Goal: Task Accomplishment & Management: Use online tool/utility

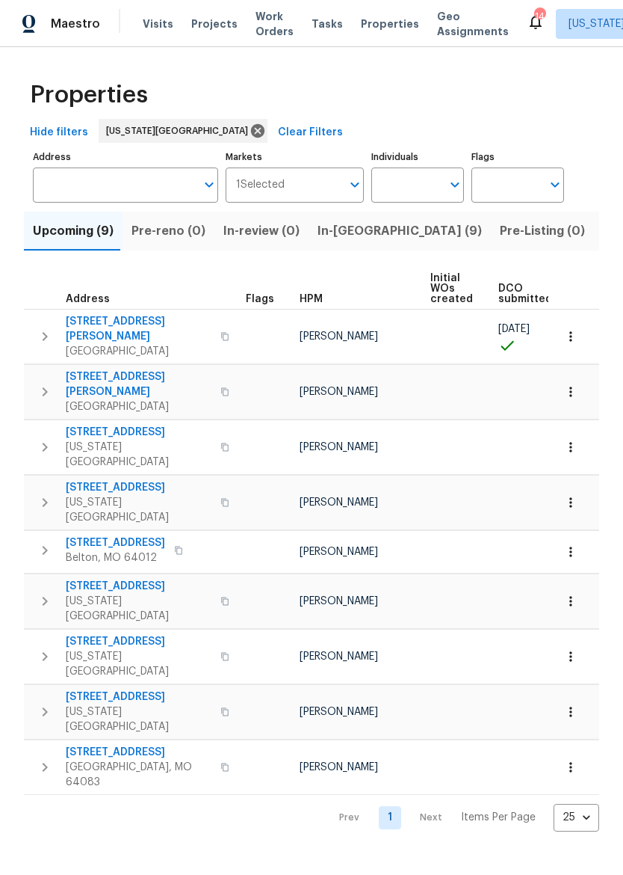
click at [347, 231] on span "In-[GEOGRAPHIC_DATA] (9)" at bounding box center [400, 231] width 164 height 21
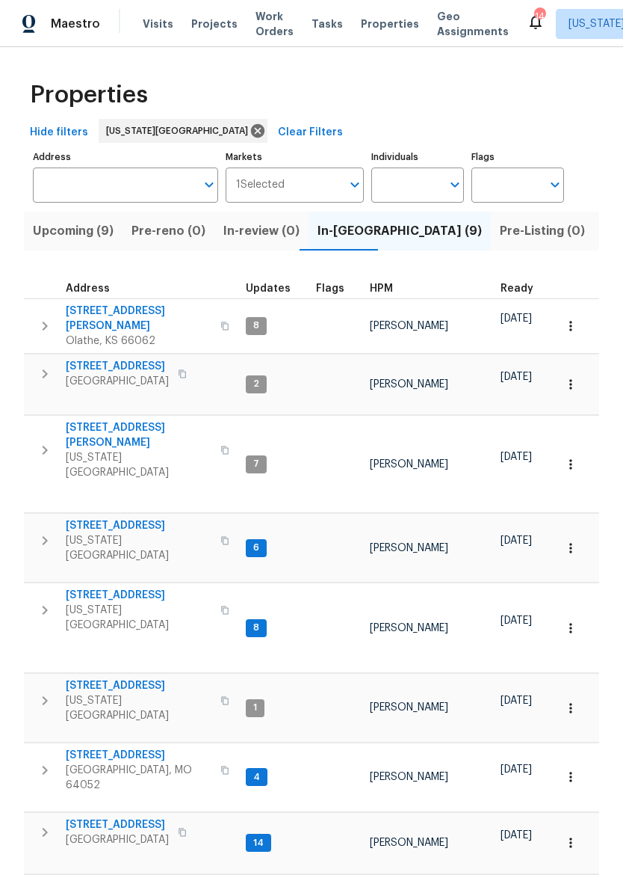
click at [106, 359] on span "[STREET_ADDRESS]" at bounding box center [117, 366] width 103 height 15
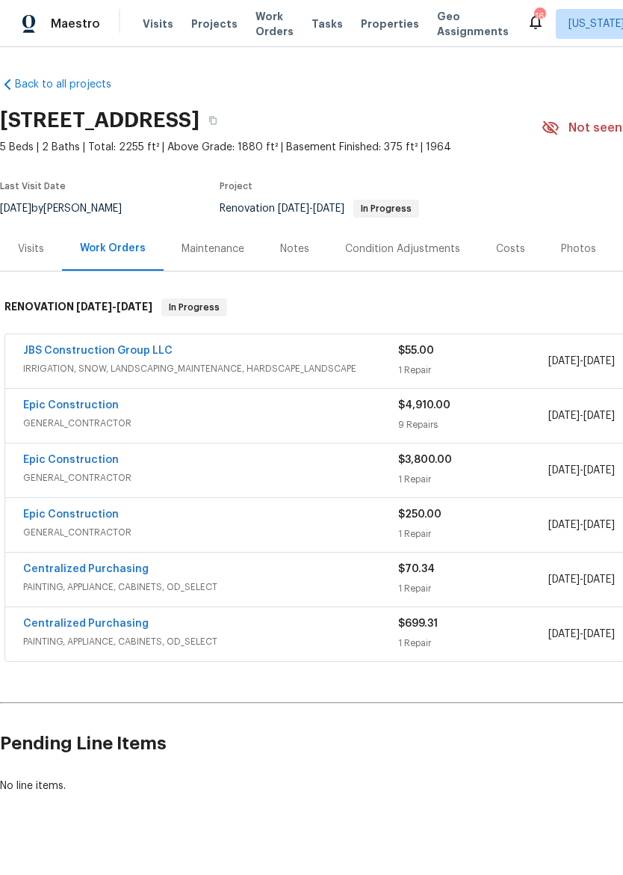
click at [141, 413] on div "Epic Construction" at bounding box center [210, 407] width 375 height 18
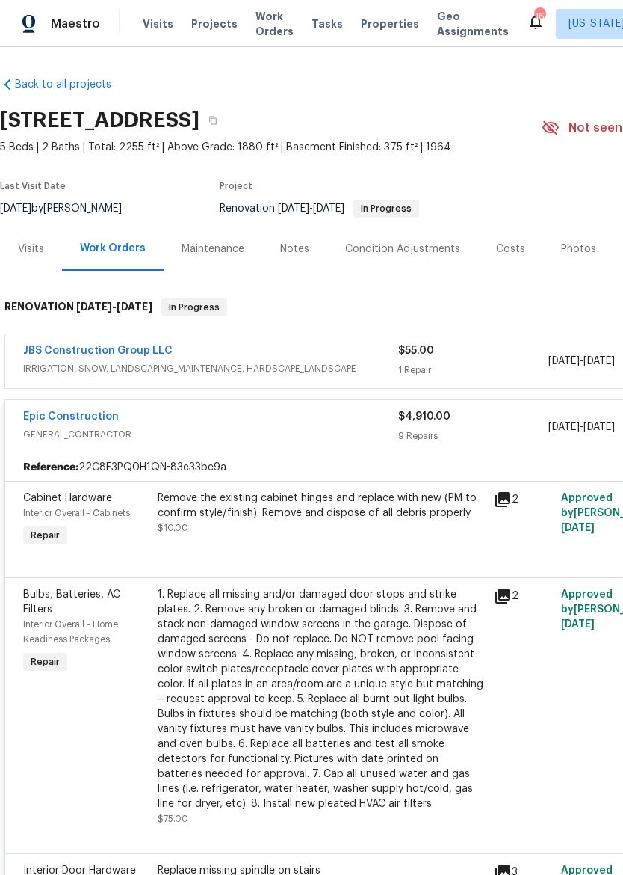
click at [34, 419] on link "Epic Construction" at bounding box center [71, 416] width 96 height 10
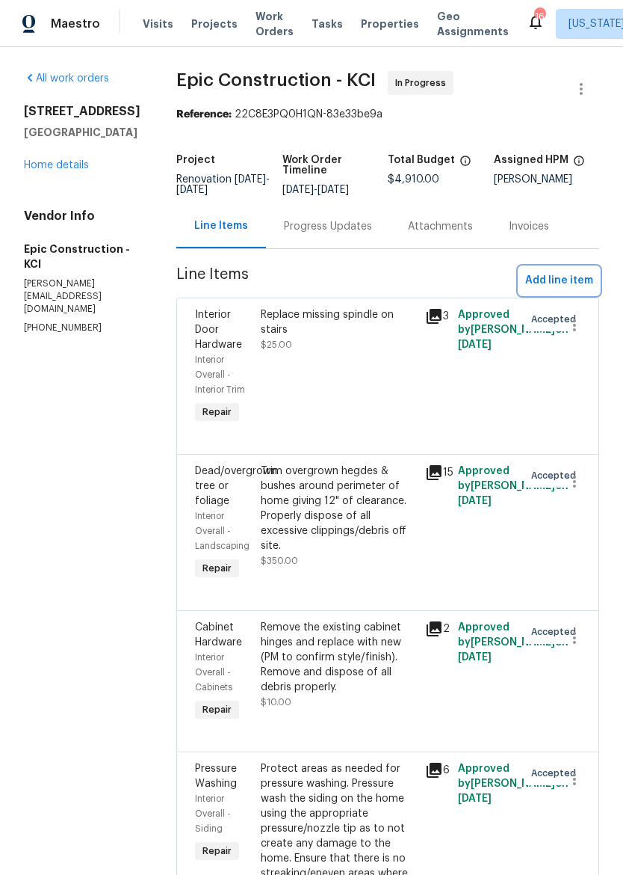
click at [580, 273] on span "Add line item" at bounding box center [560, 280] width 68 height 19
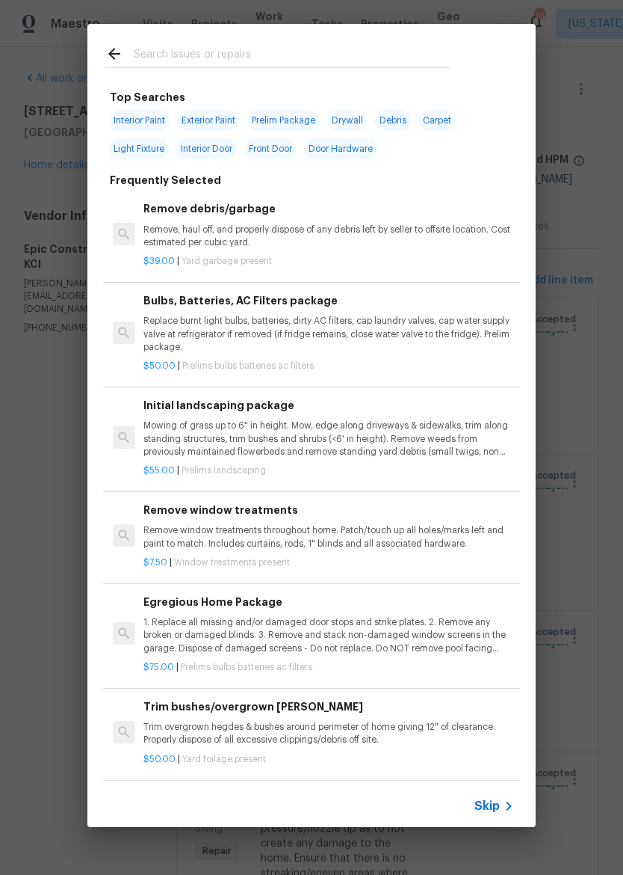
click at [348, 47] on input "text" at bounding box center [292, 56] width 317 height 22
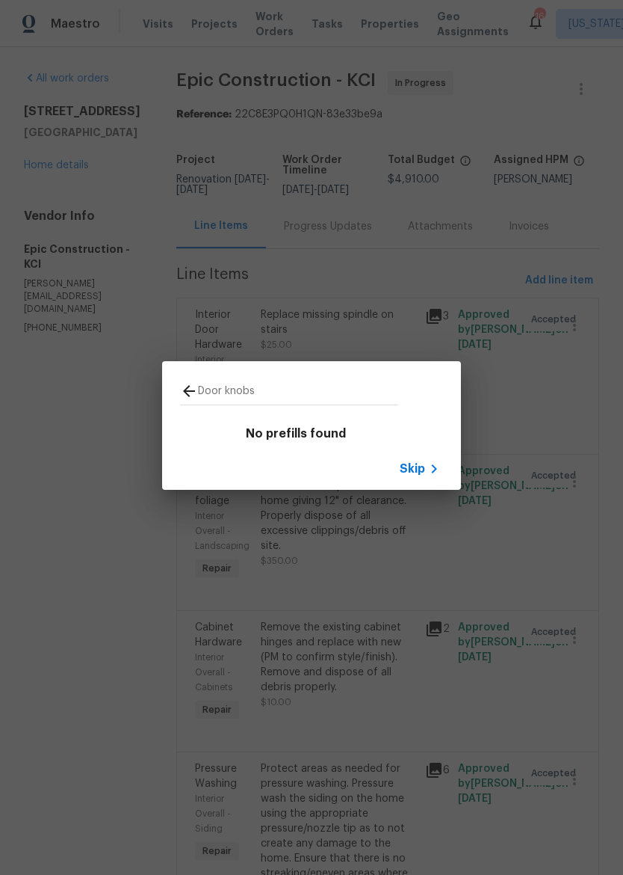
type input "Door knobs"
click at [193, 372] on div "Door knobs" at bounding box center [289, 390] width 254 height 59
click at [188, 383] on icon at bounding box center [189, 391] width 18 height 18
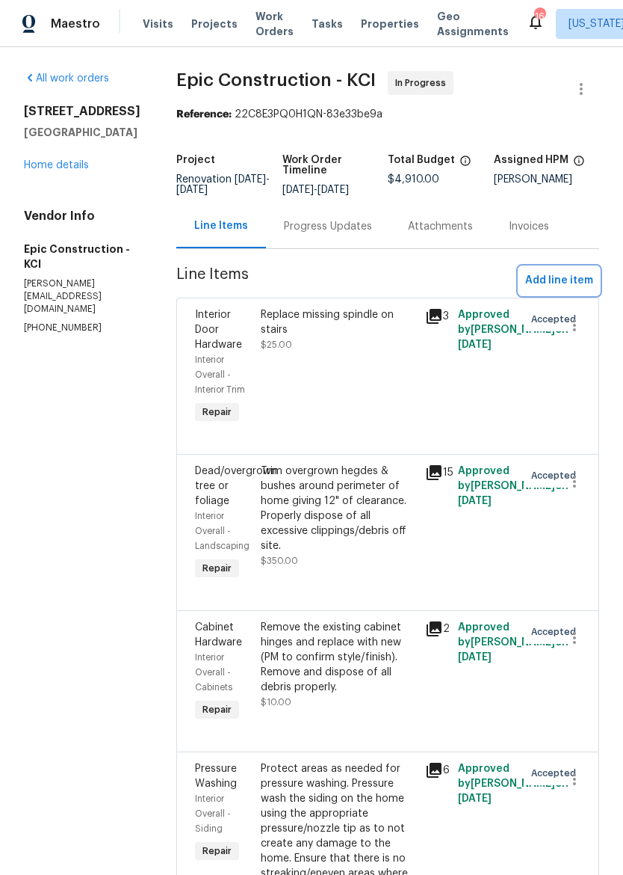
click at [575, 282] on span "Add line item" at bounding box center [560, 280] width 68 height 19
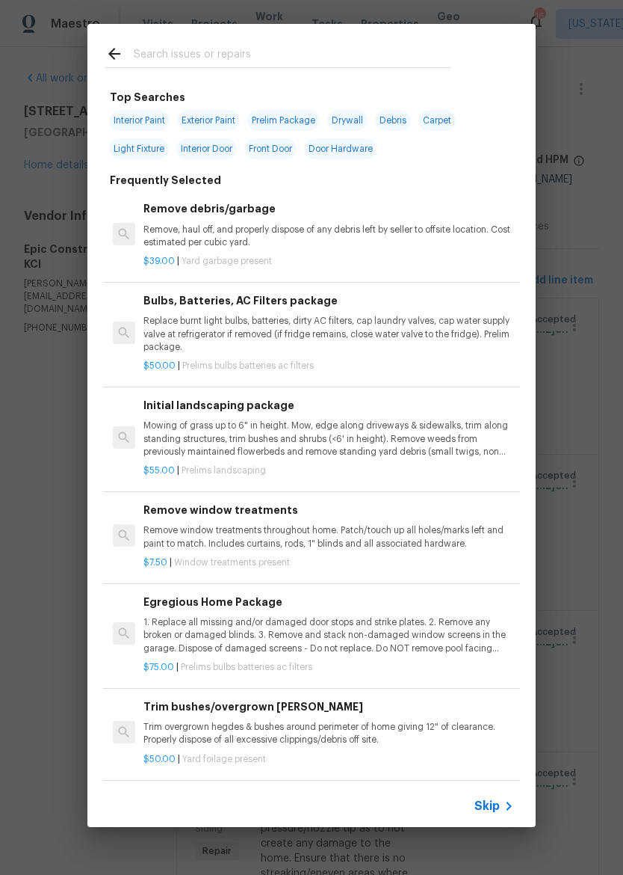
click at [348, 58] on input "text" at bounding box center [292, 56] width 317 height 22
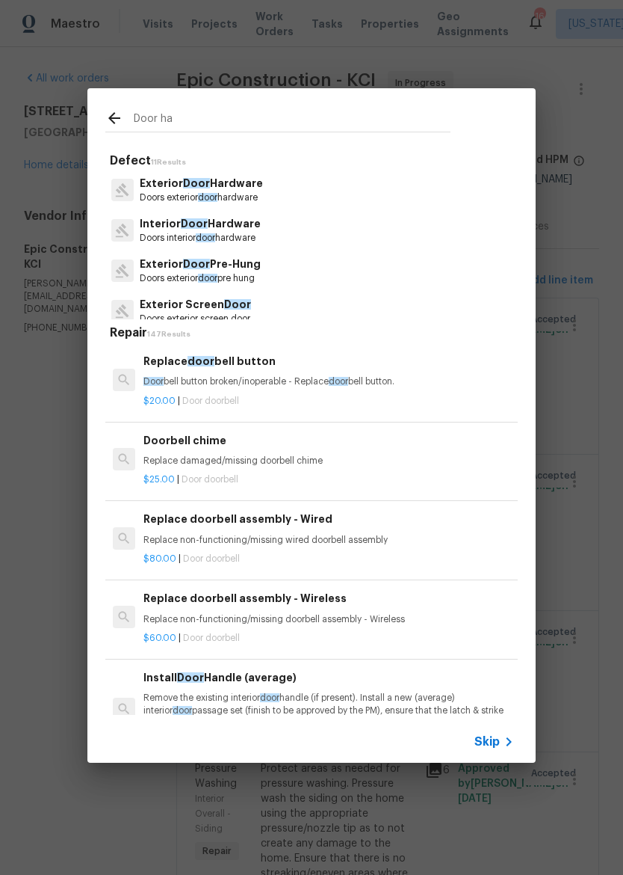
type input "Door har"
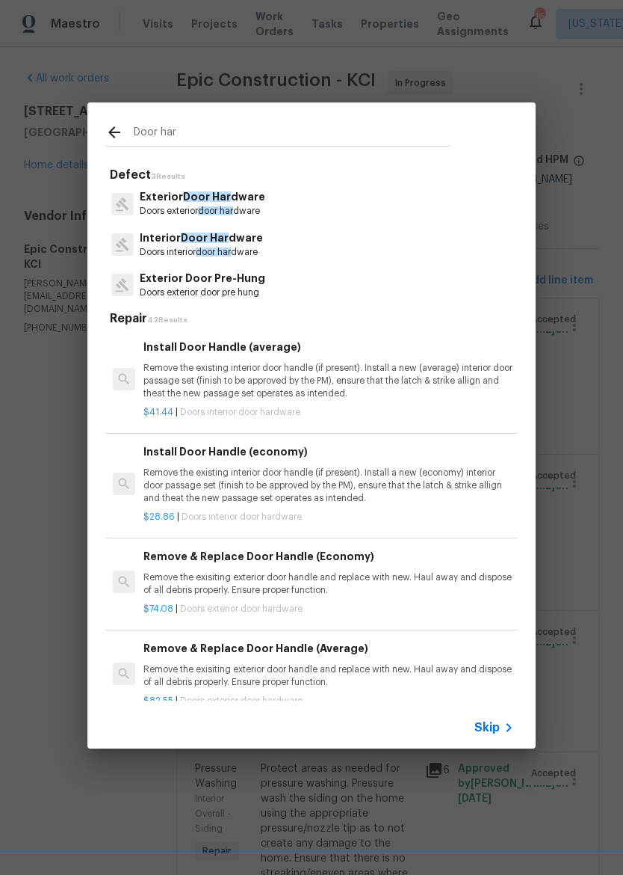
click at [178, 250] on p "Doors interior door har dware" at bounding box center [201, 252] width 123 height 13
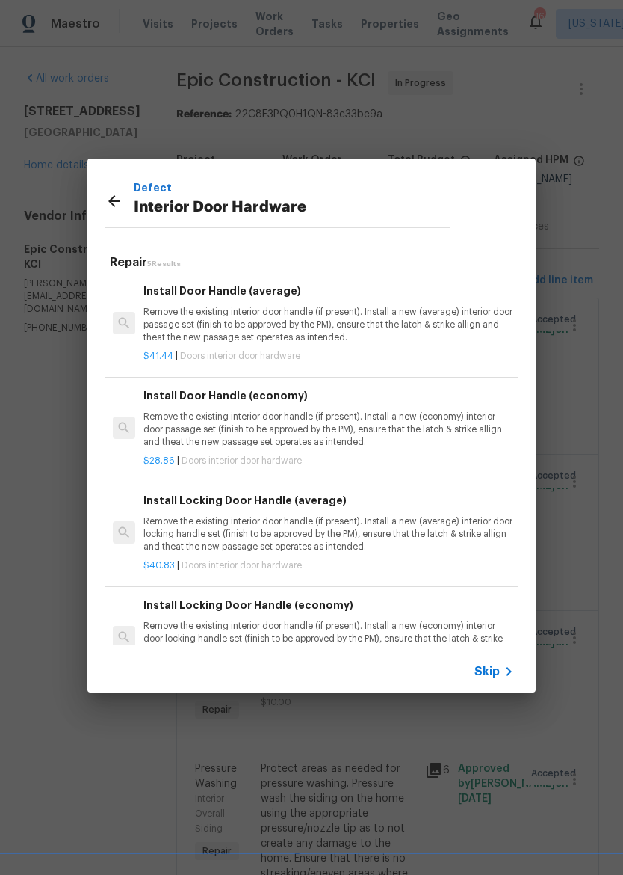
click at [106, 206] on icon at bounding box center [114, 201] width 18 height 18
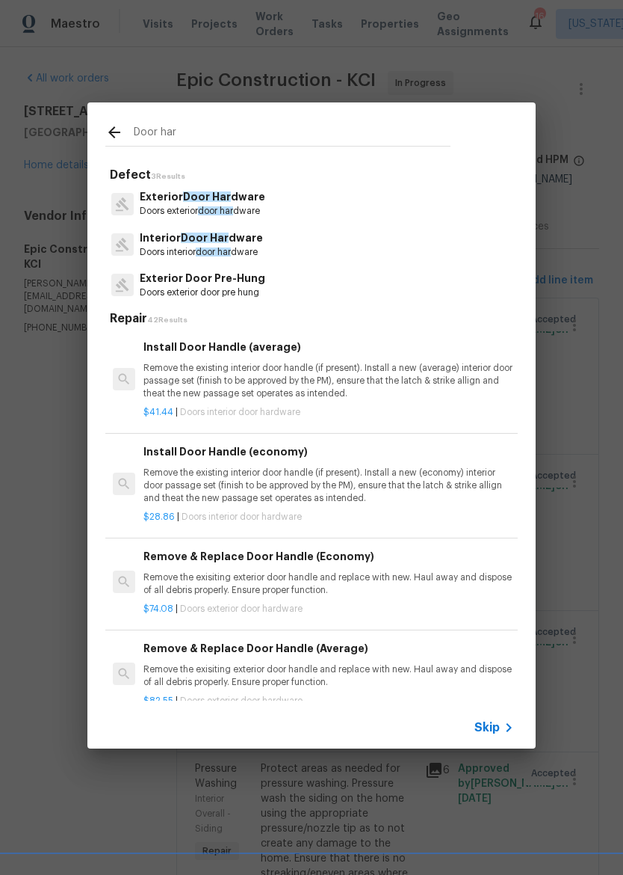
click at [230, 241] on p "Interior Door Har dware" at bounding box center [201, 238] width 123 height 16
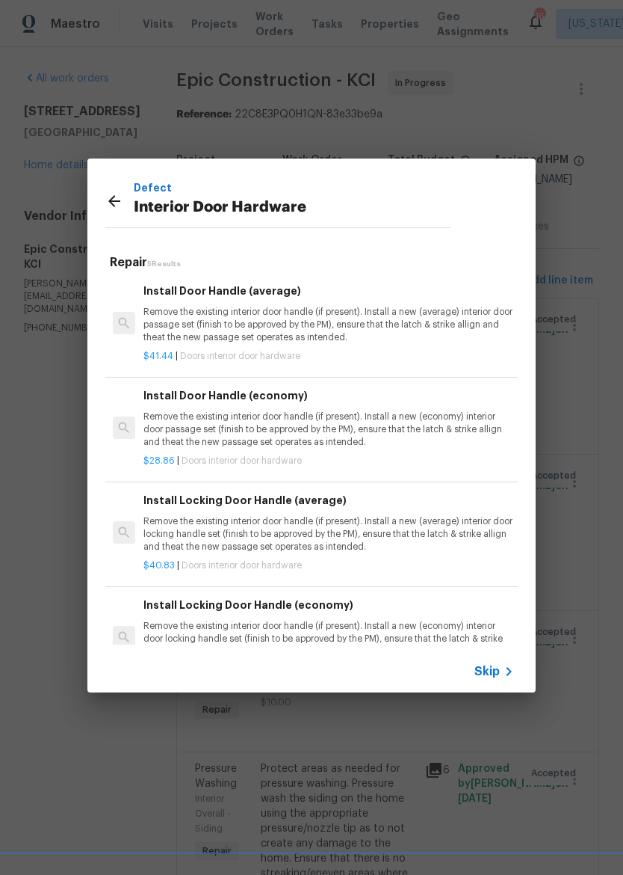
click at [327, 429] on p "Remove the existing interior door handle (if present). Install a new (economy) …" at bounding box center [329, 429] width 371 height 38
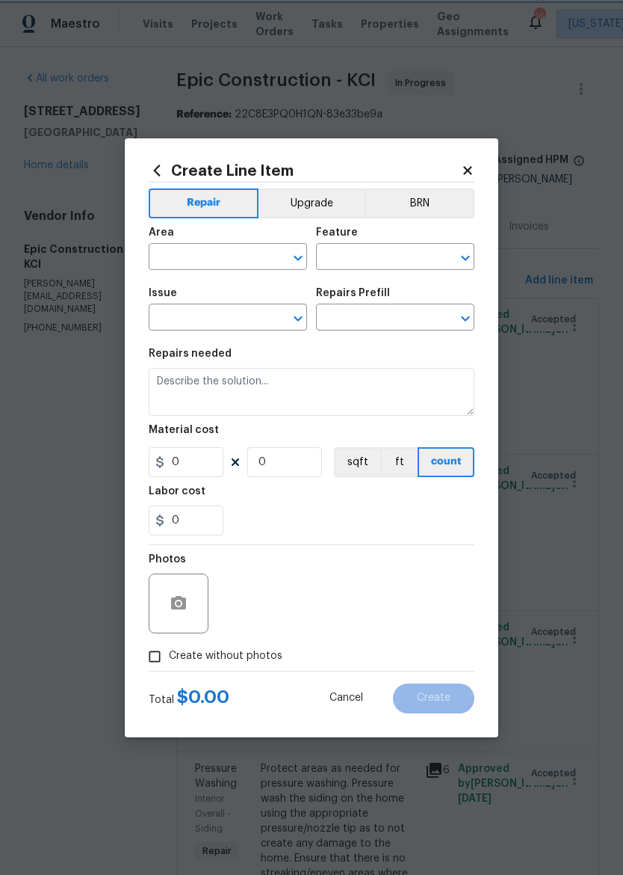
type input "Interior Door"
type input "Interior Door Hardware"
type textarea "Remove the existing interior door handle (if present). Install a new (economy) …"
type input "1"
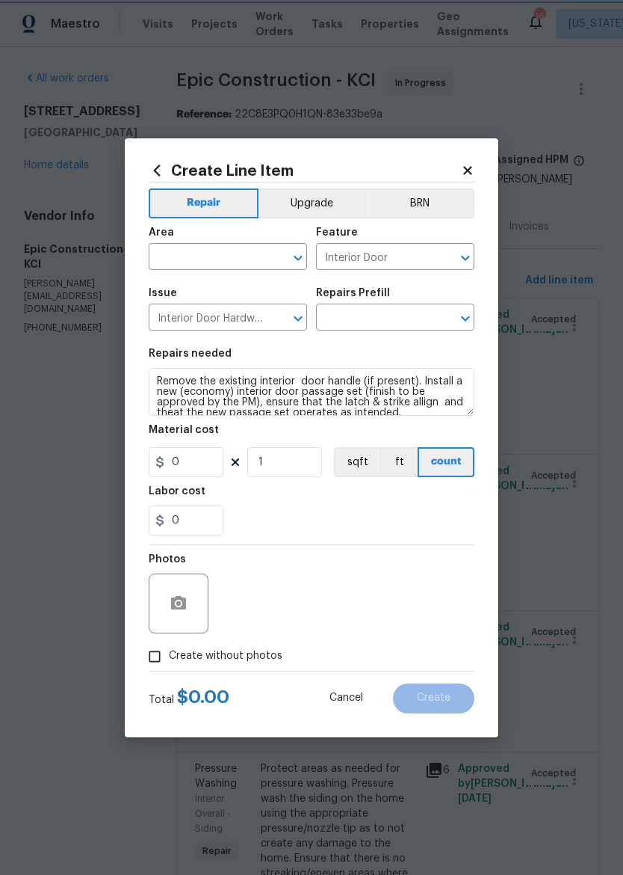
type input "Install Door Handle (economy) $28.86"
type input "28.86"
click at [253, 241] on div "Area" at bounding box center [228, 236] width 158 height 19
click at [231, 253] on input "text" at bounding box center [207, 258] width 117 height 23
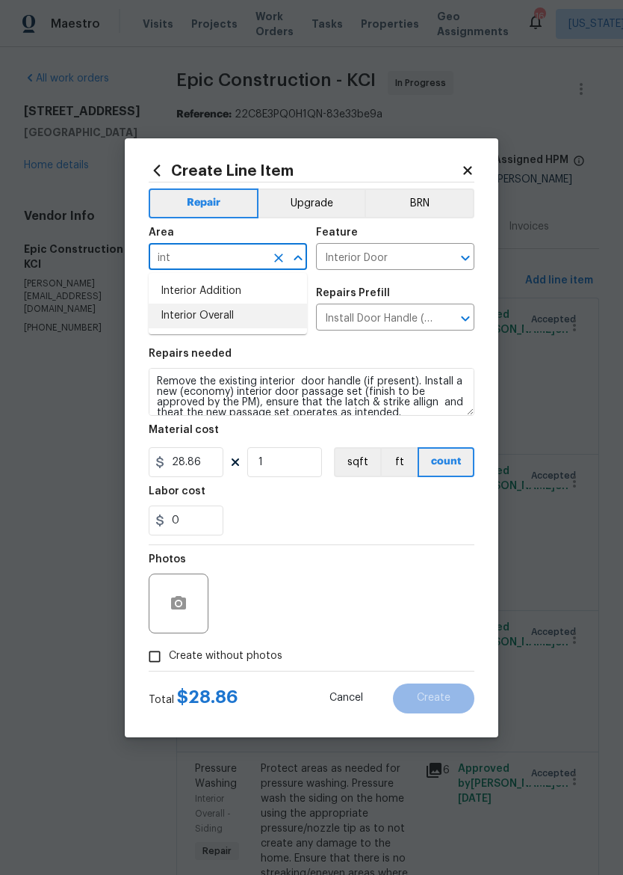
click at [247, 318] on li "Interior Overall" at bounding box center [228, 316] width 158 height 25
type input "Interior Overall"
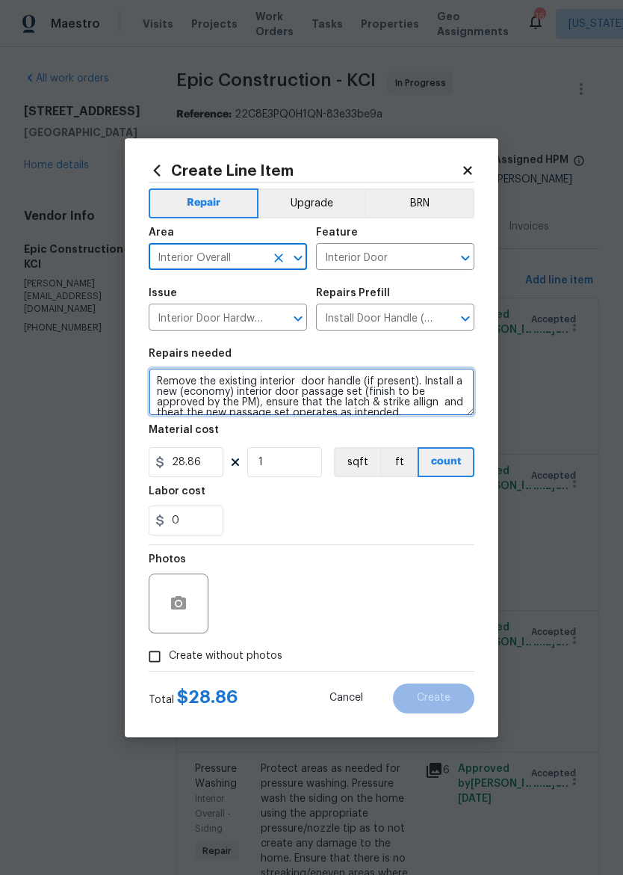
click at [367, 381] on textarea "Remove the existing interior door handle (if present). Install a new (economy) …" at bounding box center [312, 392] width 326 height 48
click at [361, 378] on textarea "Remove the existing interior door handle (if present). Install a new (economy) …" at bounding box center [312, 392] width 326 height 48
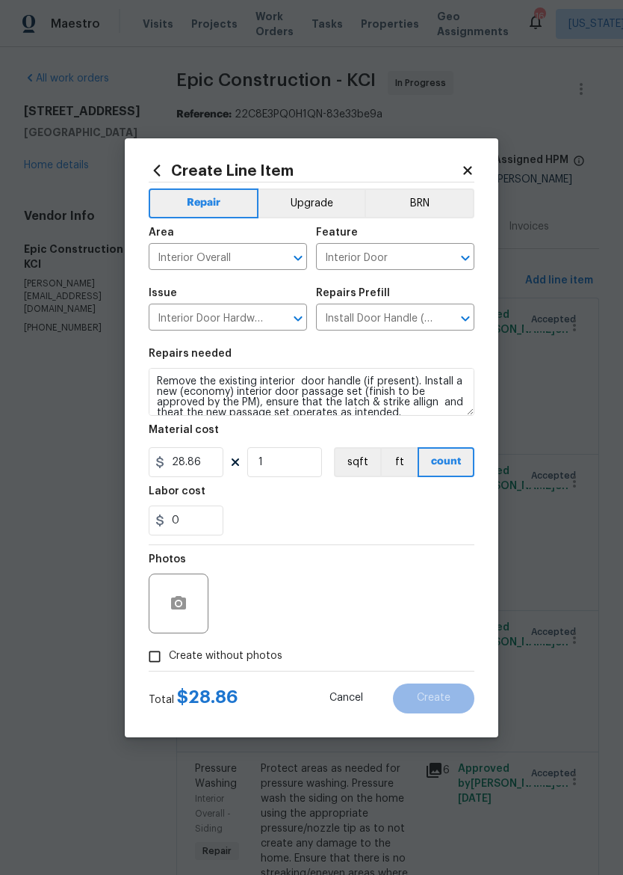
click at [386, 535] on div "0" at bounding box center [312, 520] width 326 height 30
click at [362, 381] on textarea "Remove the existing interior door handle (if present). Install a new (economy) …" at bounding box center [312, 392] width 326 height 48
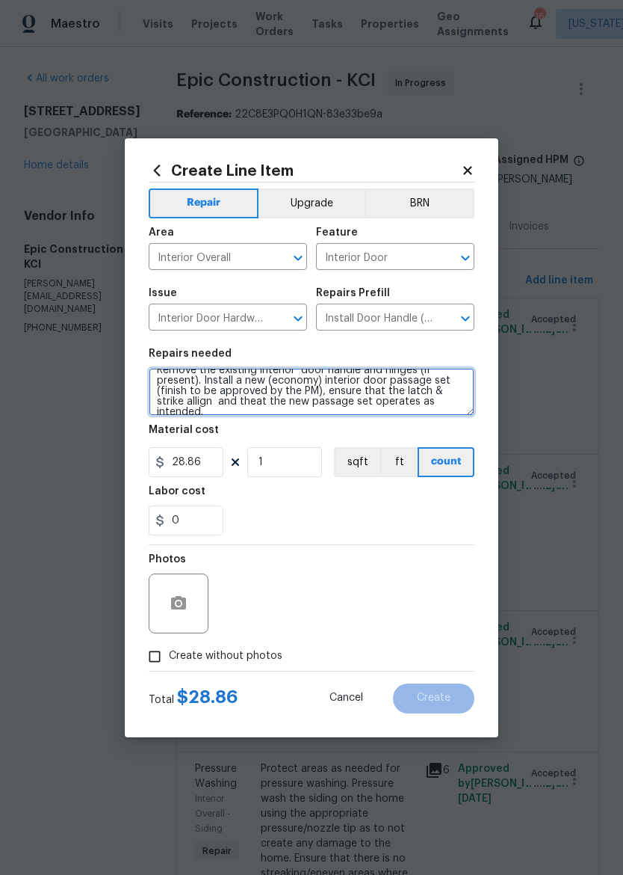
scroll to position [10, 0]
type textarea "Remove the existing interior door handle and hinges (if present). Install a new…"
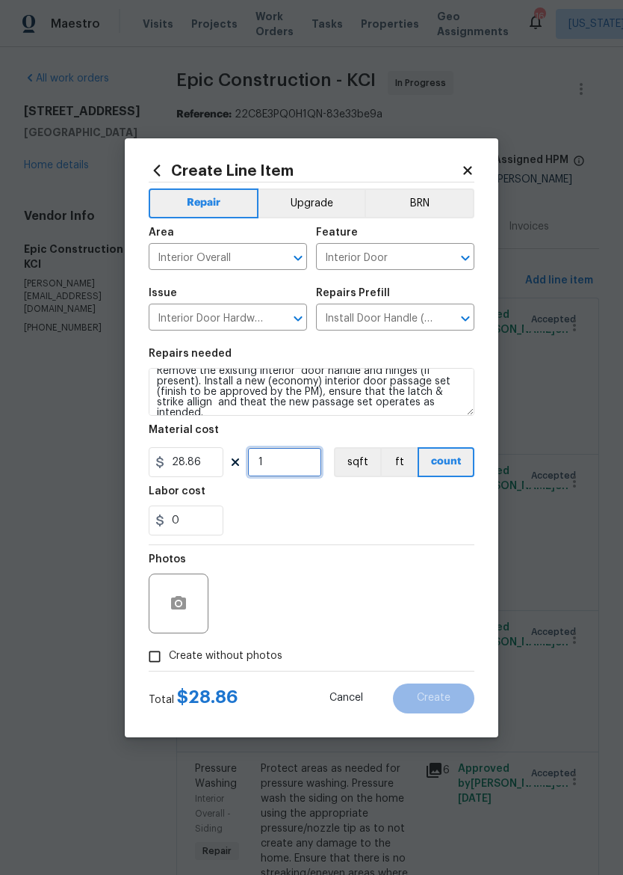
click at [304, 458] on input "1" at bounding box center [284, 462] width 75 height 30
type input "15"
click at [394, 521] on div "0" at bounding box center [312, 520] width 326 height 30
click at [155, 656] on input "Create without photos" at bounding box center [155, 656] width 28 height 28
checkbox input "true"
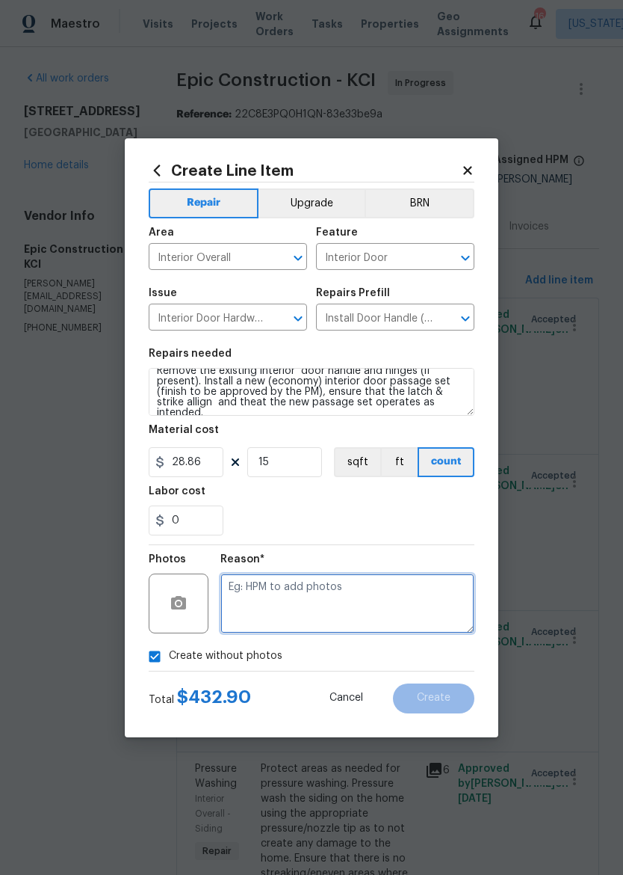
click at [414, 606] on textarea at bounding box center [348, 603] width 254 height 60
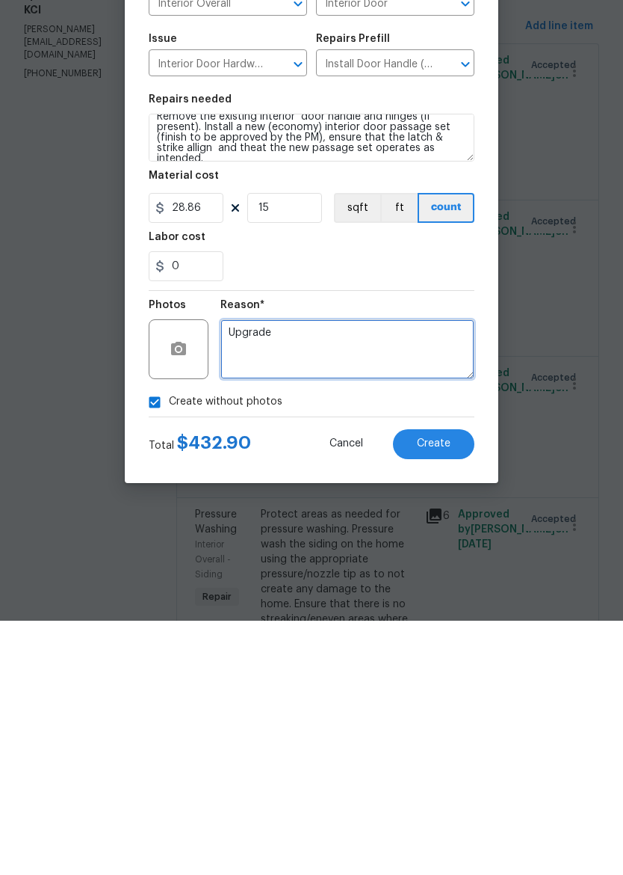
type textarea "Upgrade"
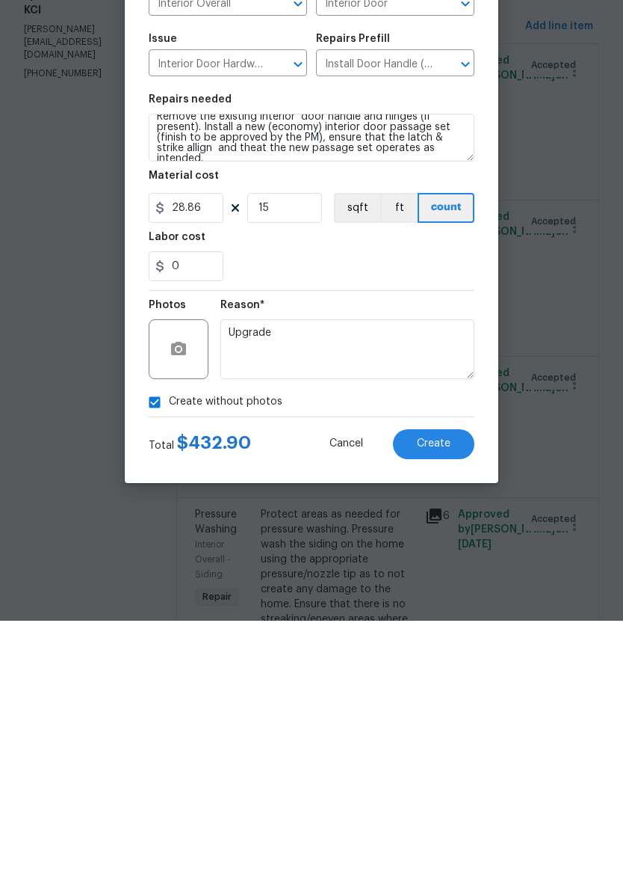
click at [408, 339] on section "Repairs needed Remove the existing interior door handle and hinges (if present)…" at bounding box center [312, 441] width 326 height 205
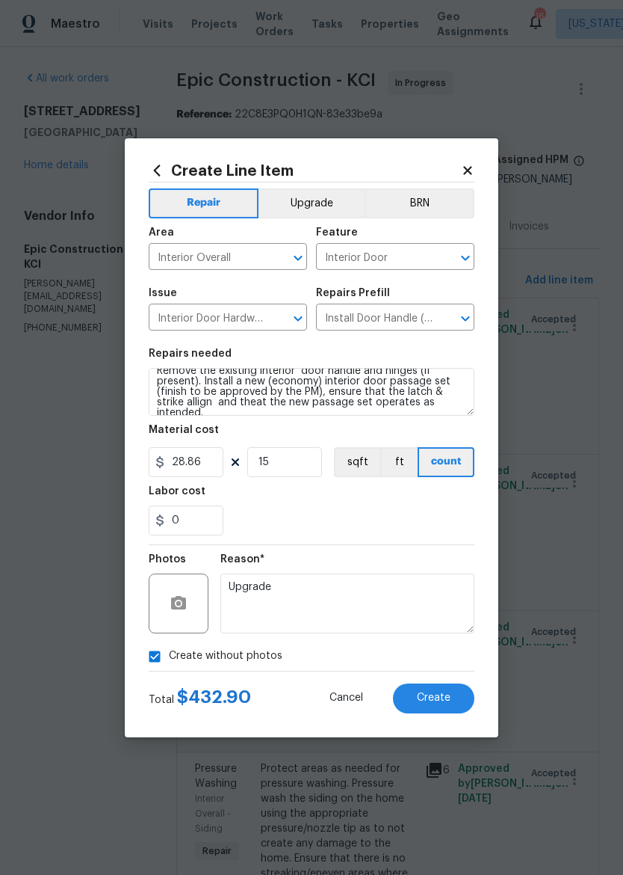
click at [324, 202] on button "Upgrade" at bounding box center [312, 203] width 107 height 30
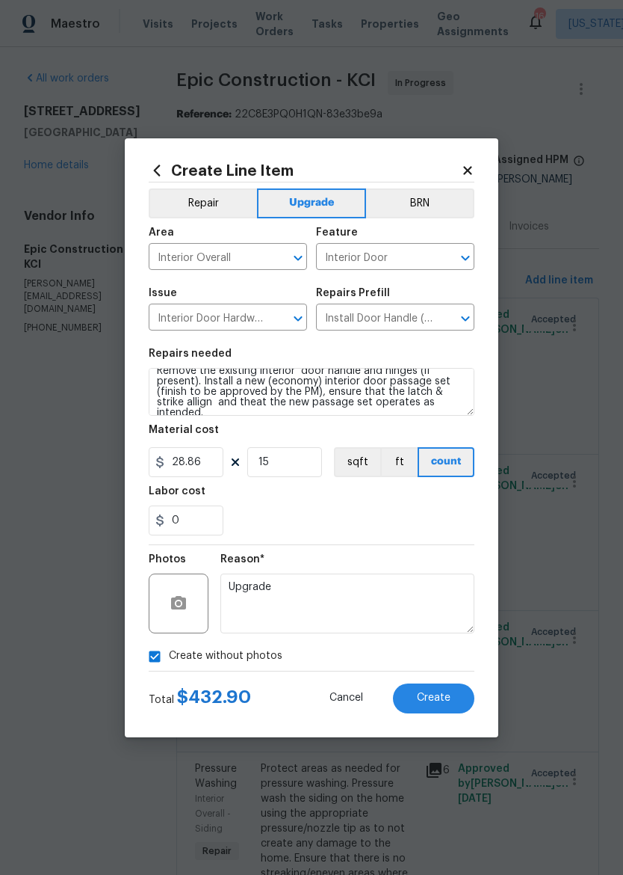
click at [454, 692] on button "Create" at bounding box center [433, 698] width 81 height 30
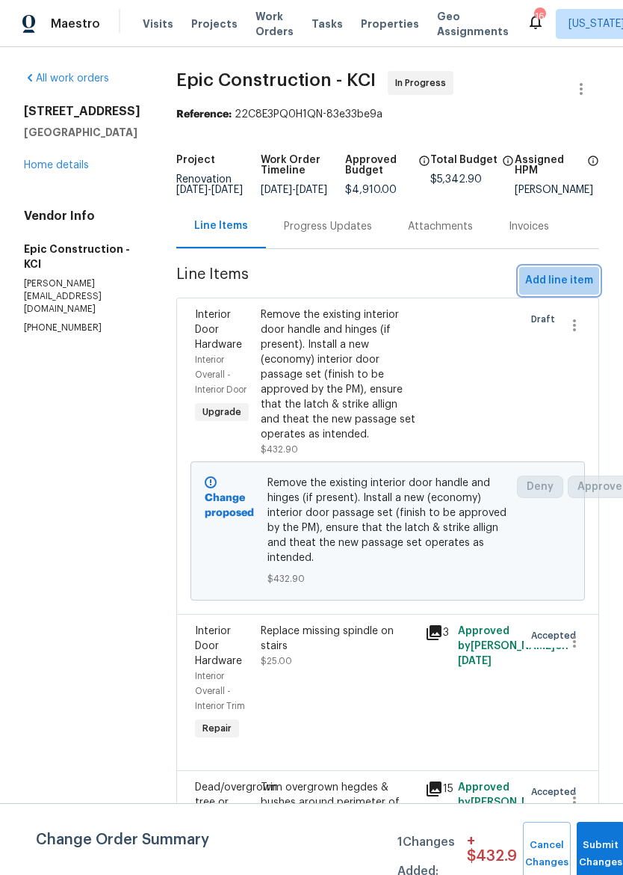
click at [576, 280] on button "Add line item" at bounding box center [560, 281] width 80 height 28
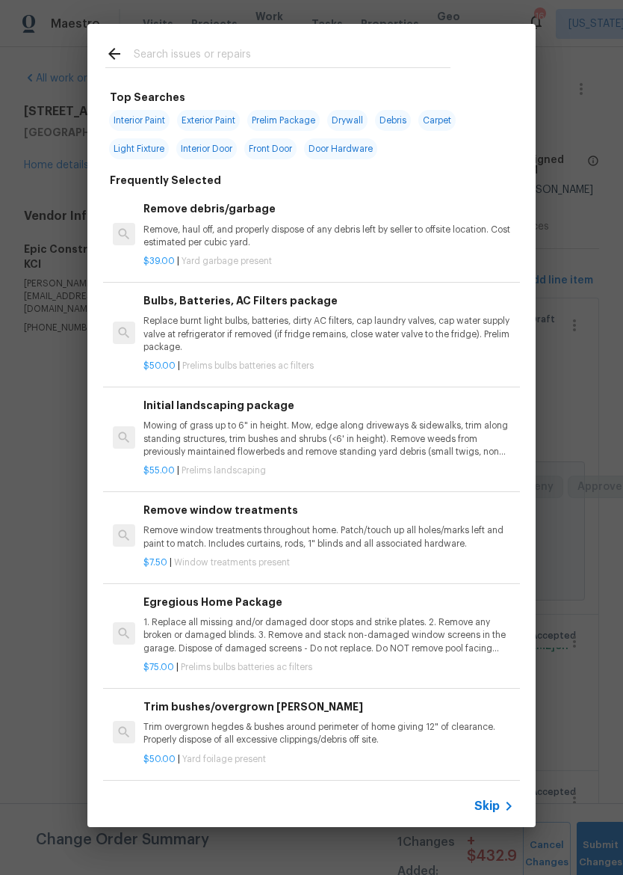
click at [351, 55] on input "text" at bounding box center [292, 56] width 317 height 22
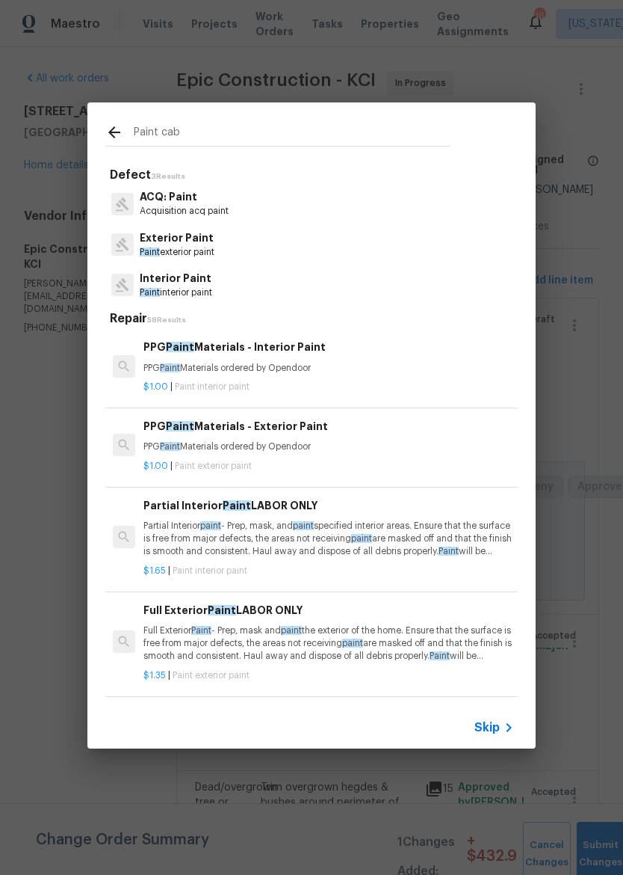
type input "Paint cabi"
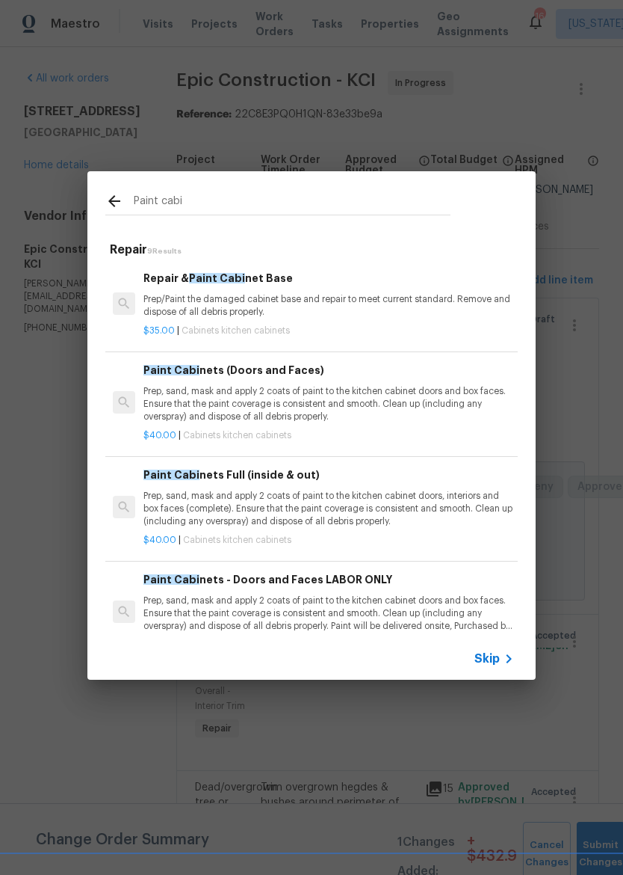
click at [316, 505] on p "Prep, sand, mask and apply 2 coats of paint to the kitchen cabinet doors, inter…" at bounding box center [329, 509] width 371 height 38
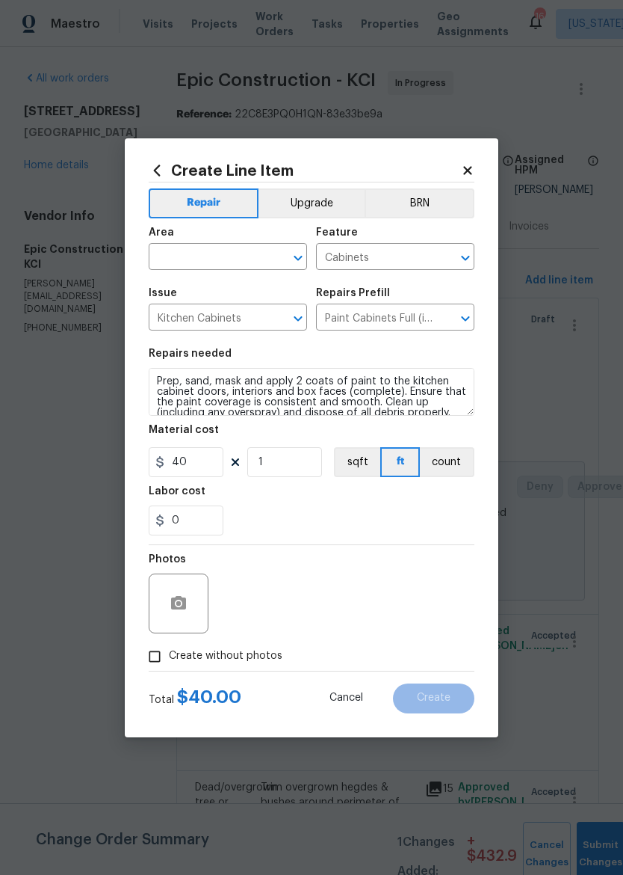
click at [230, 250] on input "text" at bounding box center [207, 258] width 117 height 23
click at [194, 285] on li "Kitchen" at bounding box center [228, 291] width 158 height 25
type input "Kitchen"
click at [301, 467] on input "1" at bounding box center [284, 462] width 75 height 30
click at [439, 528] on div "0" at bounding box center [312, 520] width 326 height 30
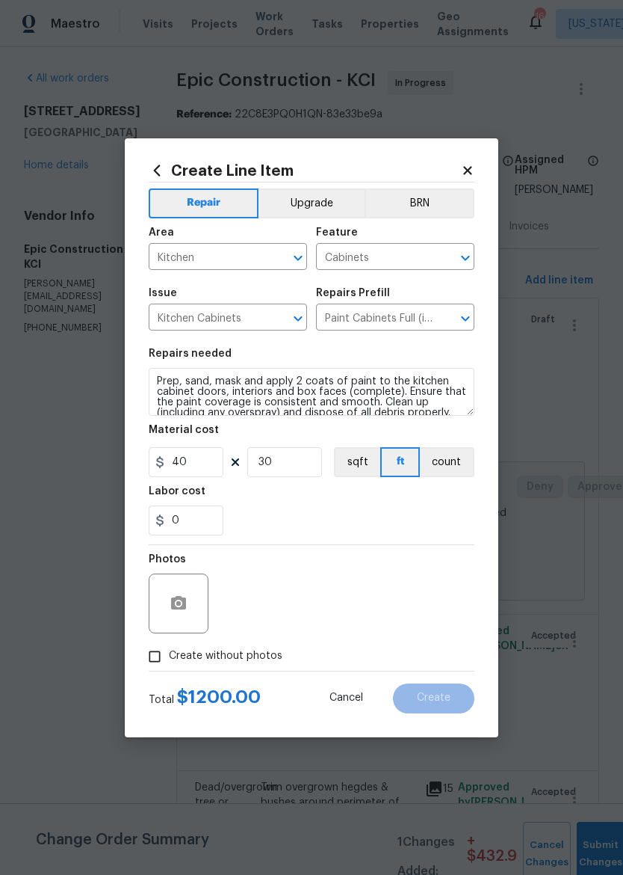
click at [280, 438] on div "Material cost" at bounding box center [312, 434] width 326 height 19
click at [289, 457] on input "30" at bounding box center [284, 462] width 75 height 30
type input "40"
click at [446, 530] on div "0" at bounding box center [312, 520] width 326 height 30
click at [153, 662] on input "Create without photos" at bounding box center [155, 656] width 28 height 28
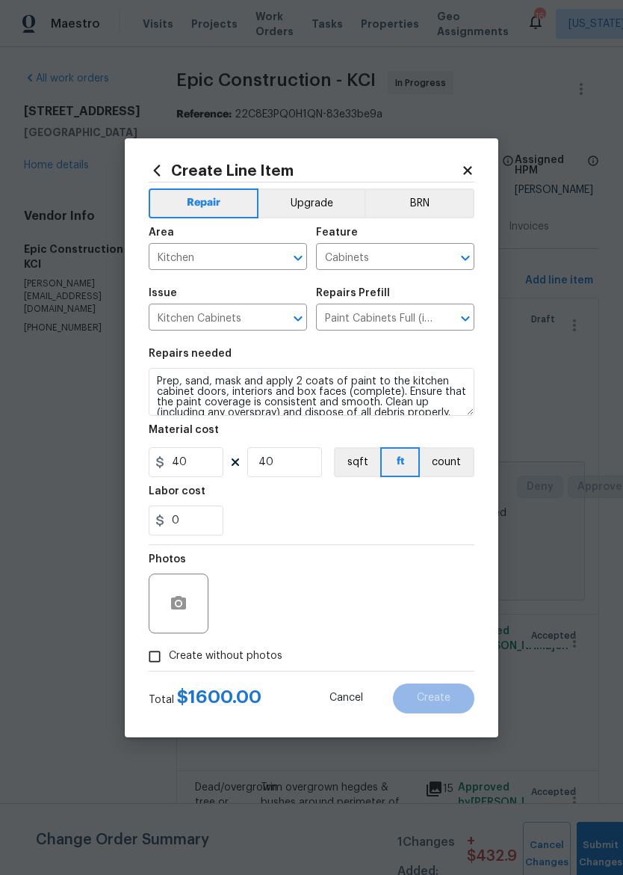
checkbox input "true"
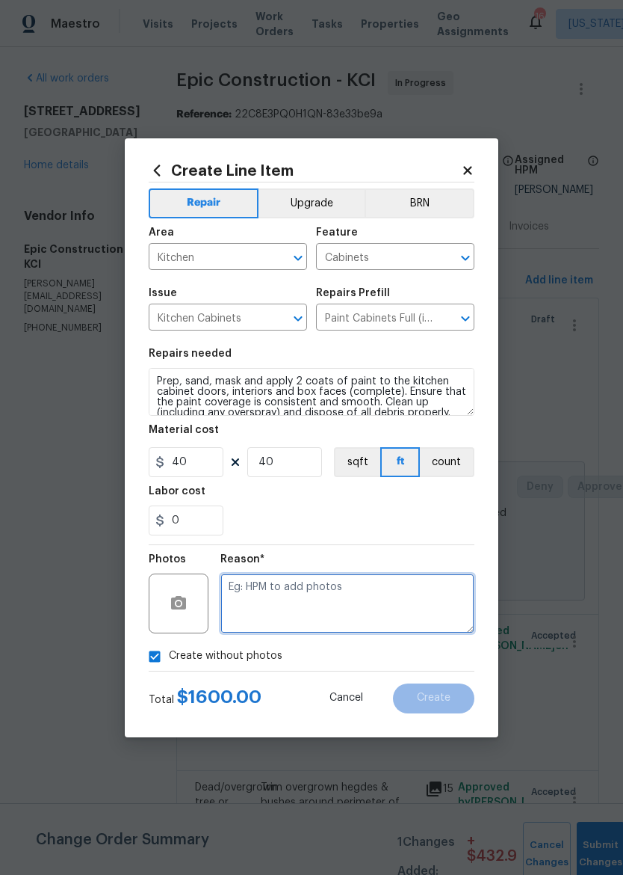
click at [390, 584] on textarea at bounding box center [348, 603] width 254 height 60
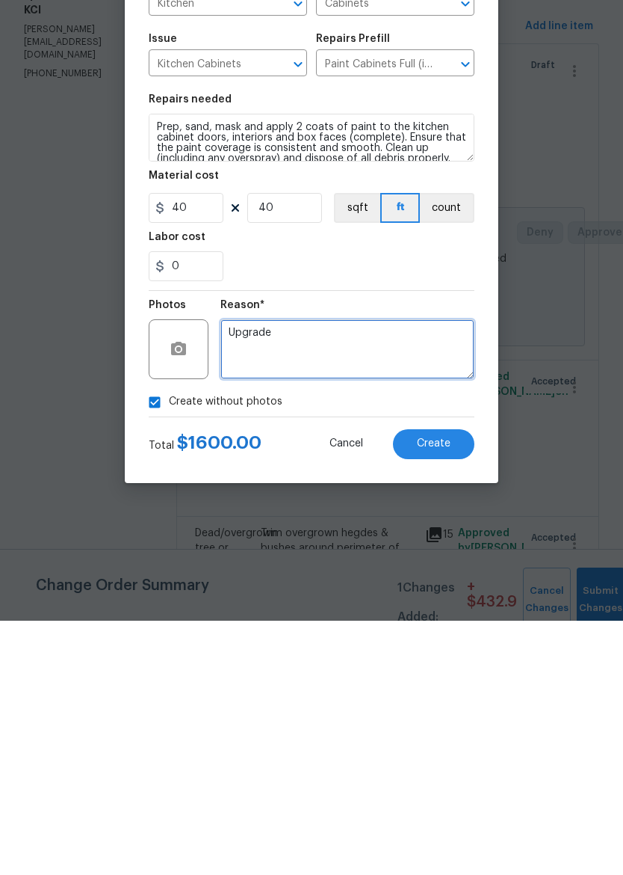
type textarea "Upgrade"
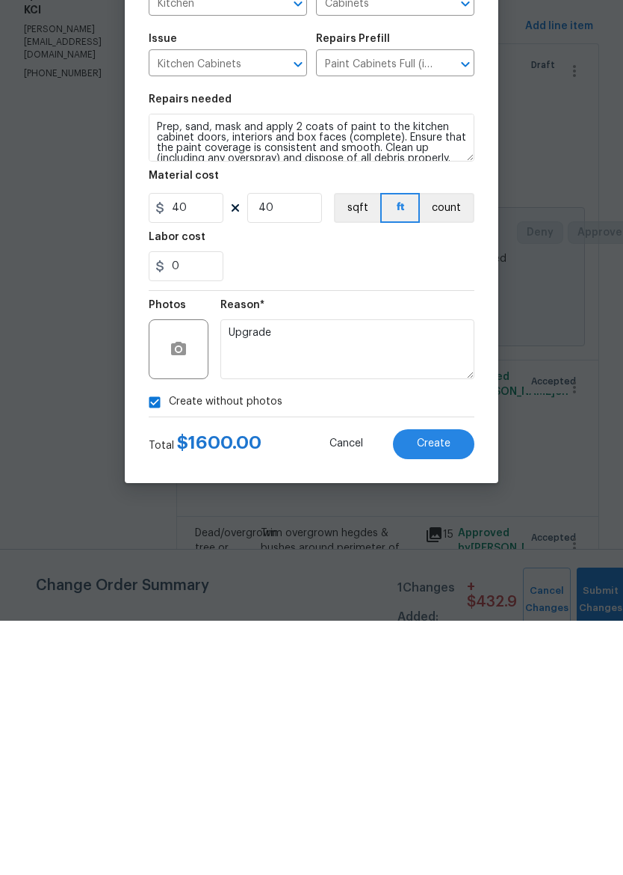
click at [404, 505] on div "0" at bounding box center [312, 520] width 326 height 30
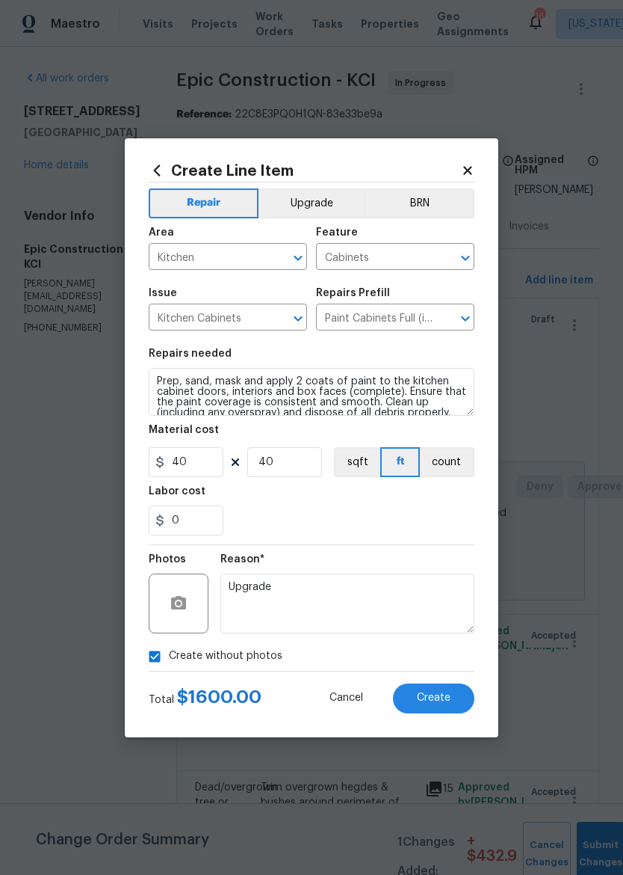
click at [324, 200] on button "Upgrade" at bounding box center [312, 203] width 107 height 30
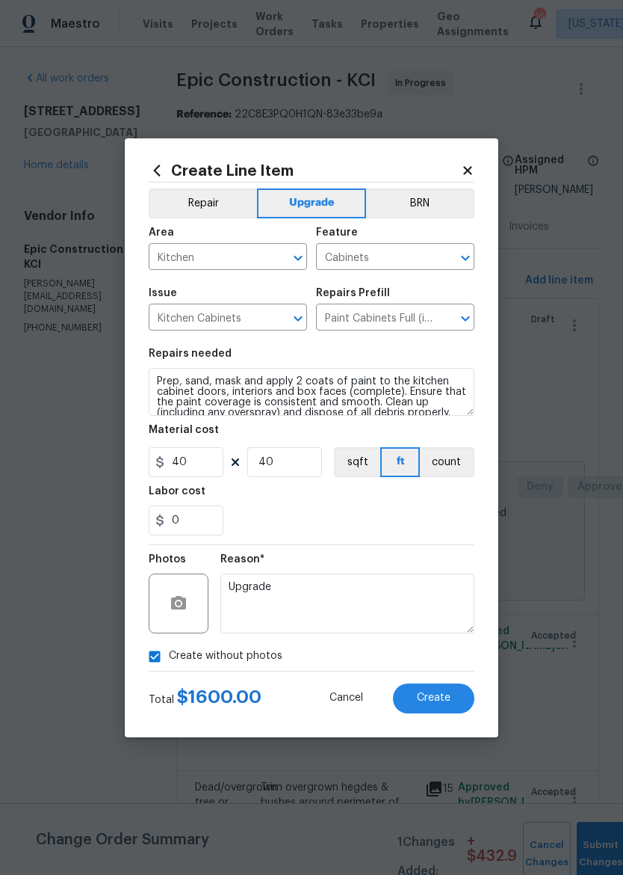
click at [446, 700] on span "Create" at bounding box center [434, 697] width 34 height 11
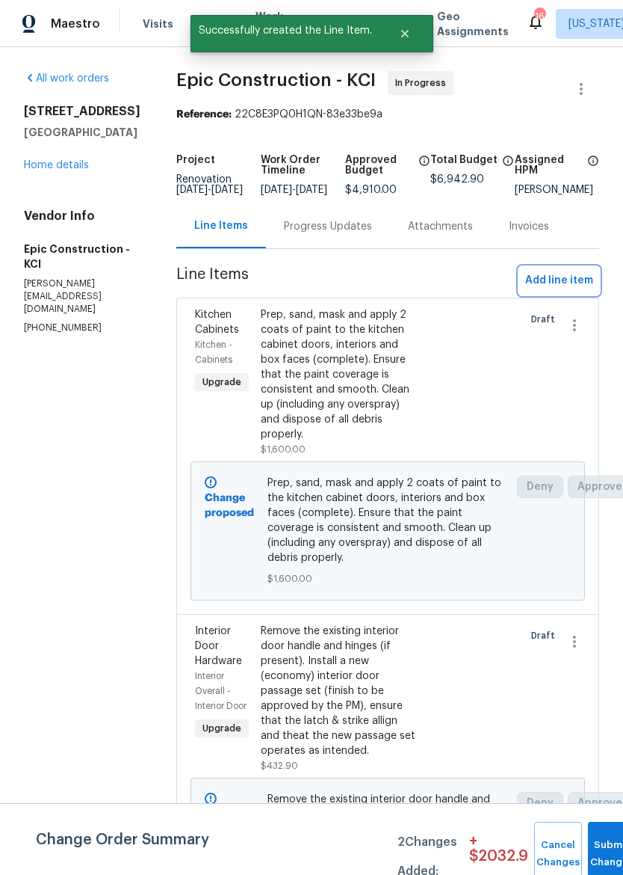
click at [565, 286] on span "Add line item" at bounding box center [560, 280] width 68 height 19
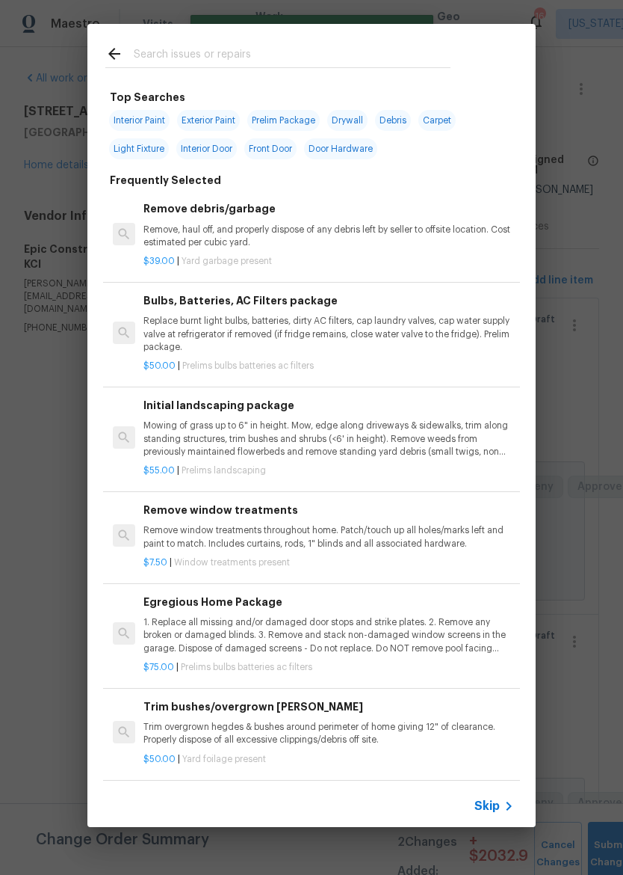
click at [354, 47] on input "text" at bounding box center [292, 56] width 317 height 22
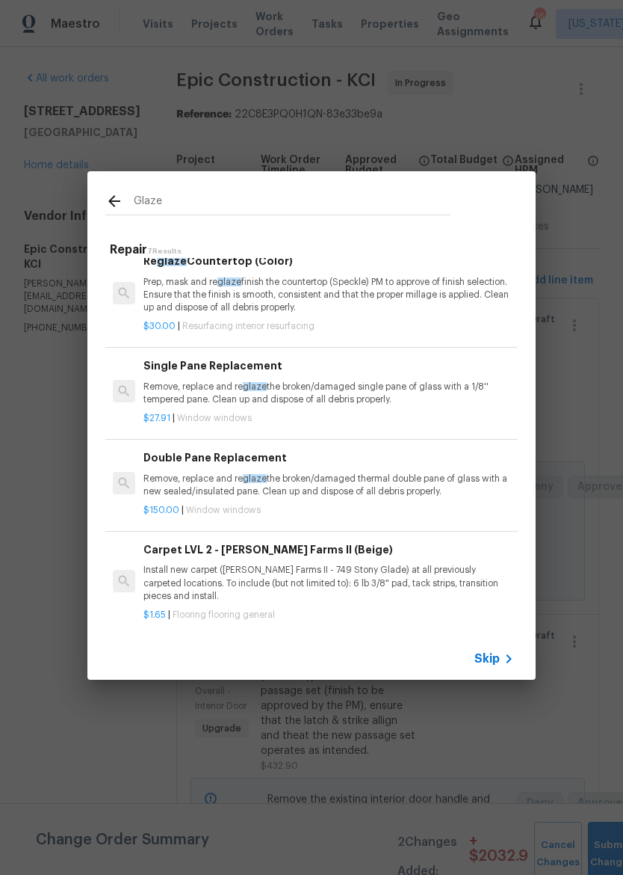
scroll to position [318, 0]
type input "G"
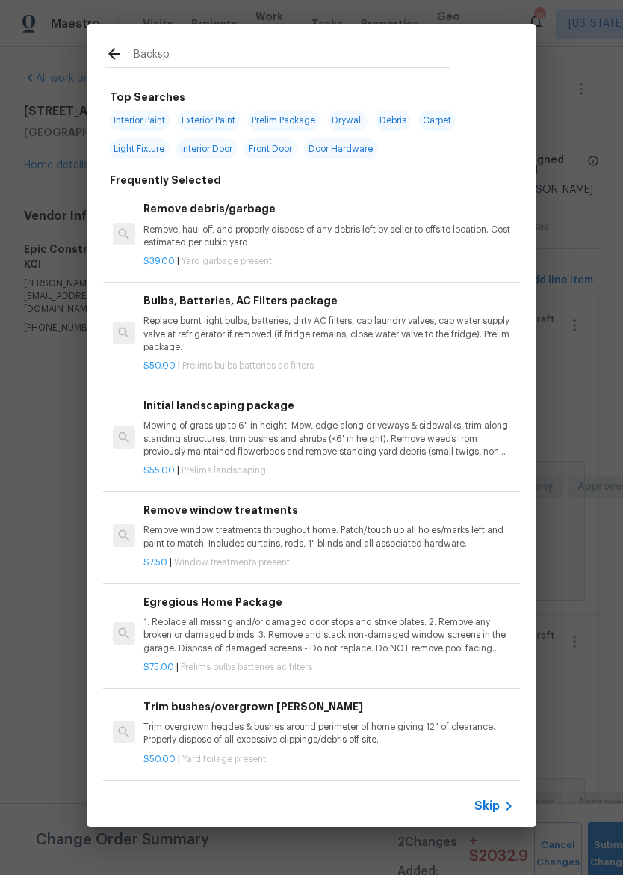
type input "Backspl"
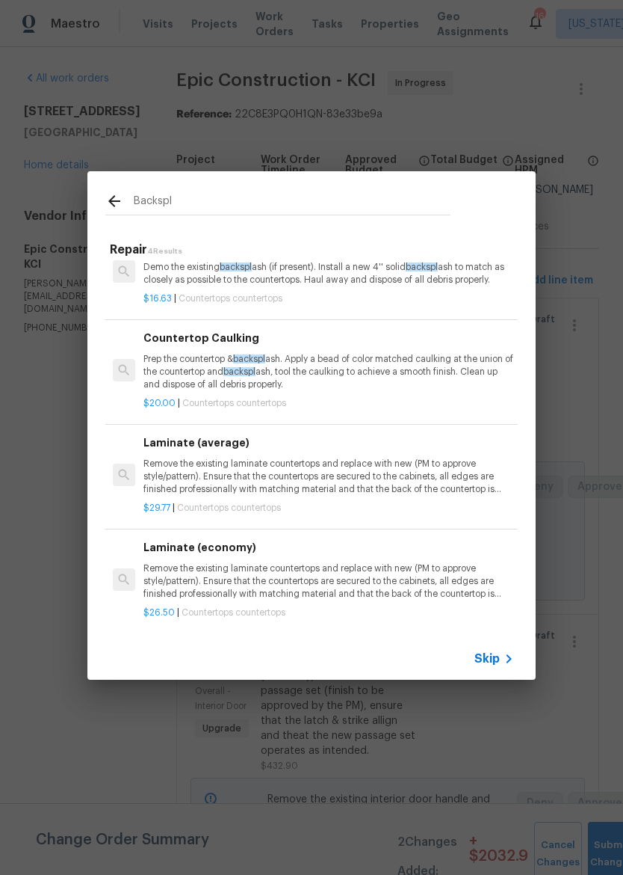
scroll to position [31, 0]
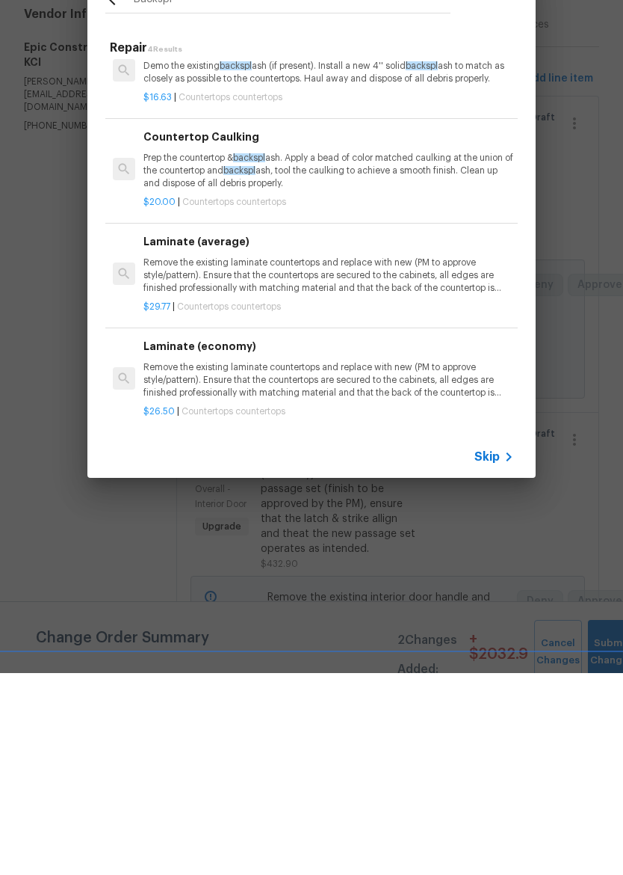
click at [499, 651] on span "Skip" at bounding box center [487, 658] width 25 height 15
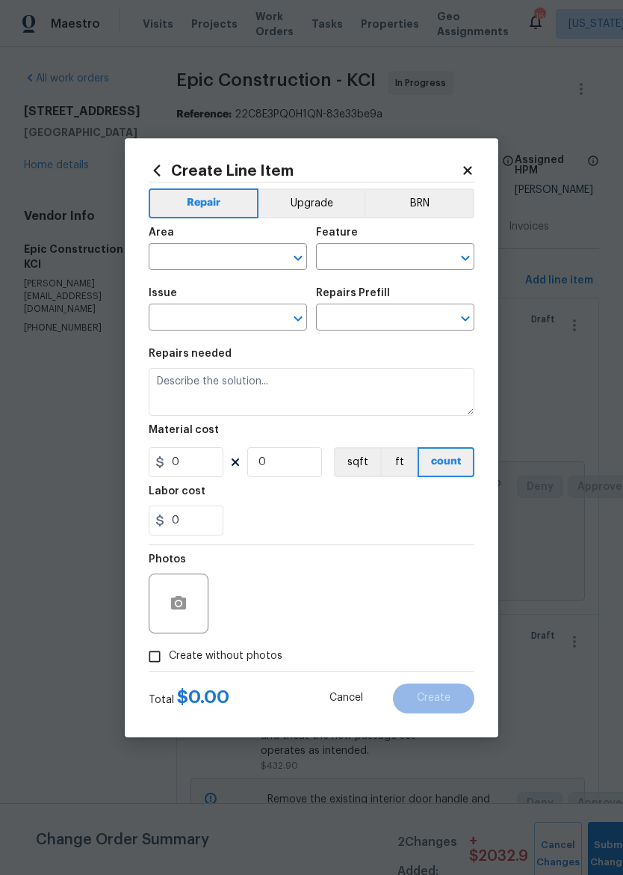
click at [254, 236] on div "Area" at bounding box center [228, 236] width 158 height 19
click at [185, 257] on input "text" at bounding box center [207, 258] width 117 height 23
click at [190, 292] on li "Kitchen" at bounding box center [228, 291] width 158 height 25
type input "Kitchen"
click at [412, 248] on input "text" at bounding box center [374, 258] width 117 height 23
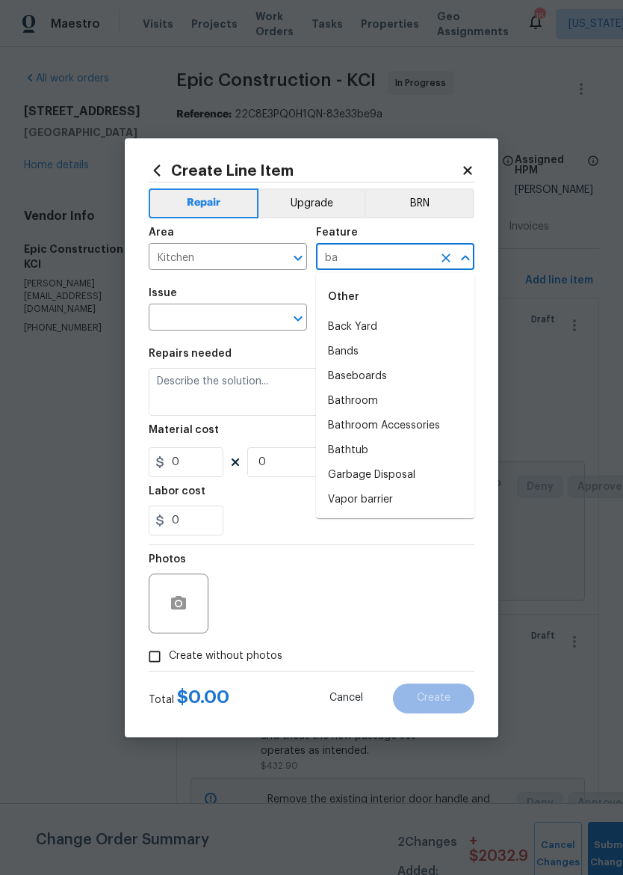
type input "b"
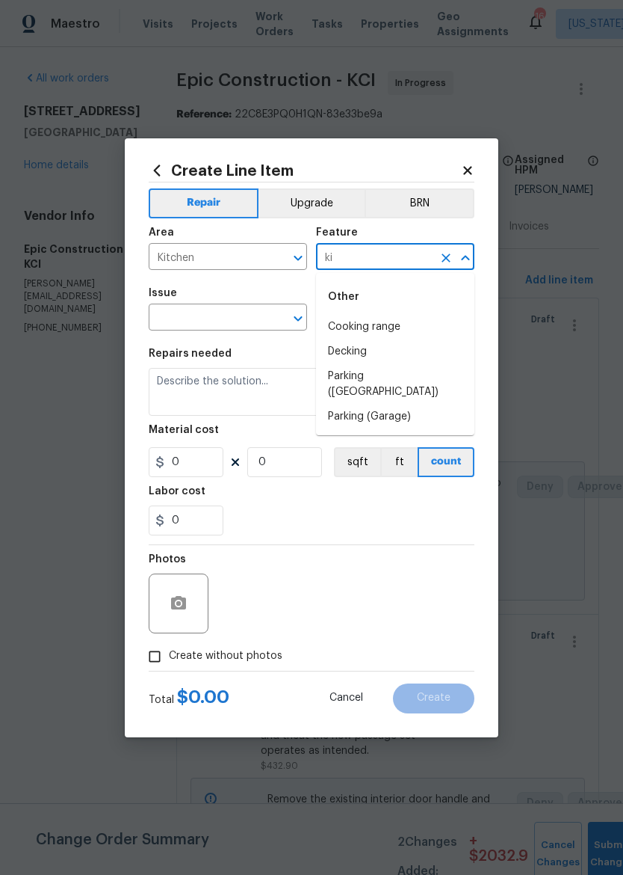
type input "k"
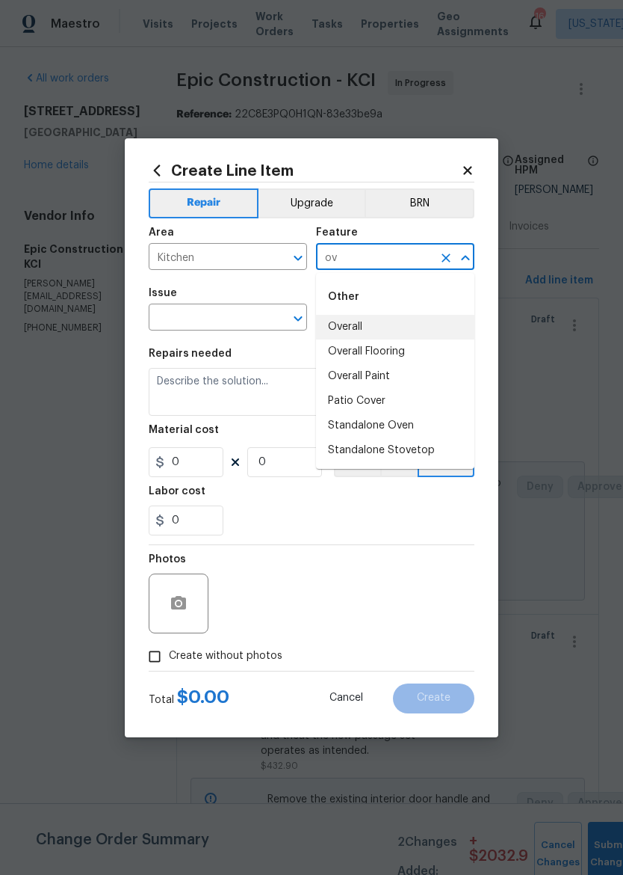
click at [376, 319] on li "Overall" at bounding box center [395, 327] width 158 height 25
type input "Overall"
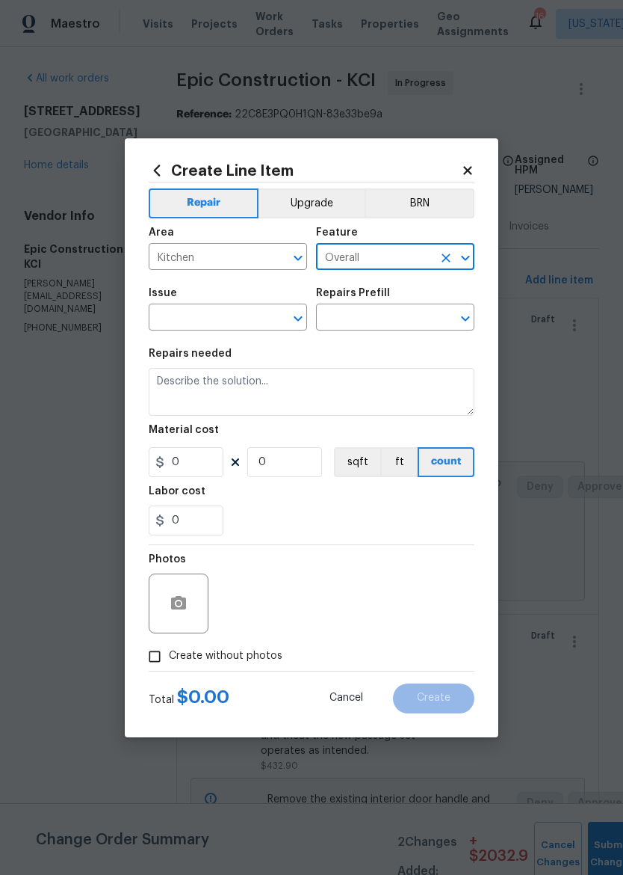
click at [224, 323] on input "text" at bounding box center [207, 318] width 117 height 23
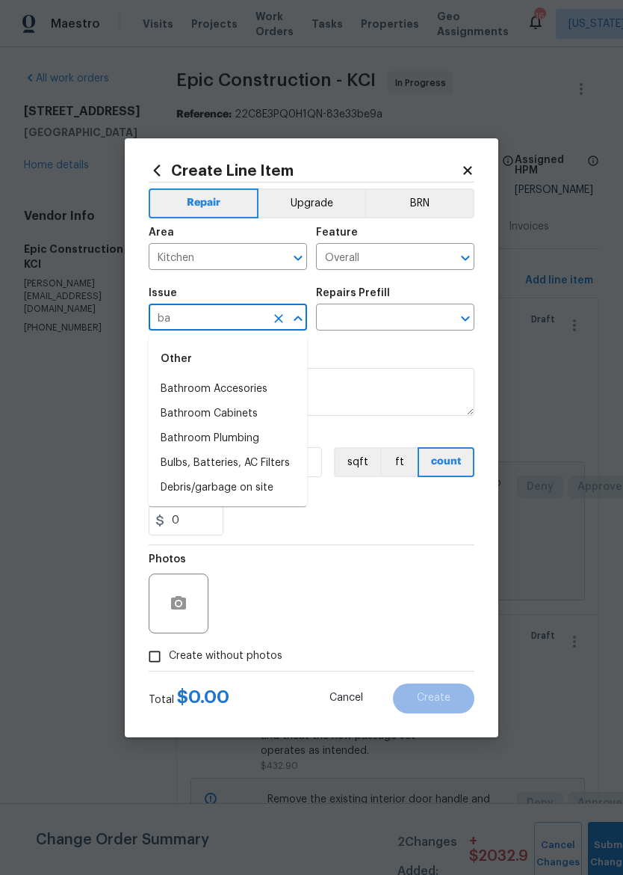
type input "b"
click at [175, 463] on li "Interior Paint" at bounding box center [228, 463] width 158 height 25
type input "Interior Paint"
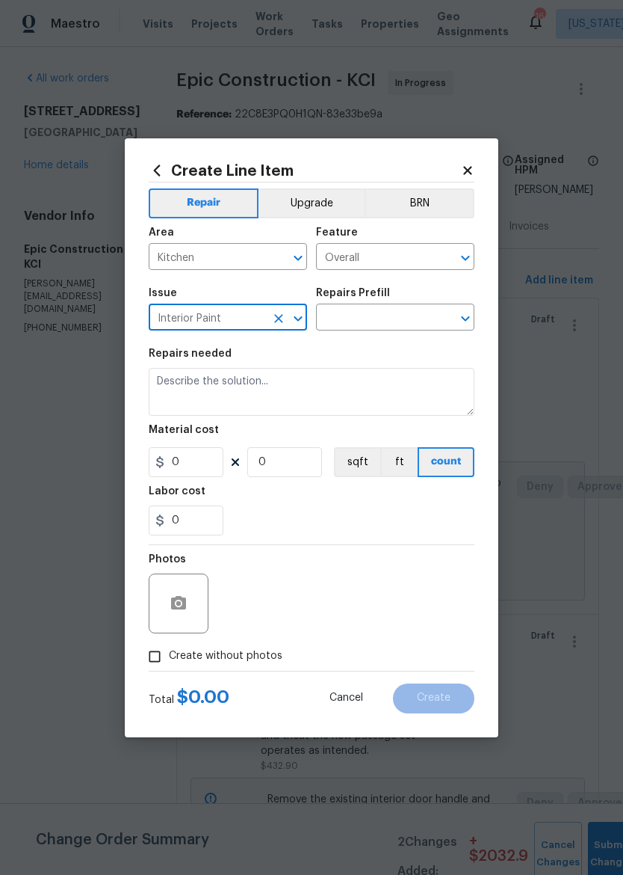
click at [388, 314] on input "text" at bounding box center [374, 318] width 117 height 23
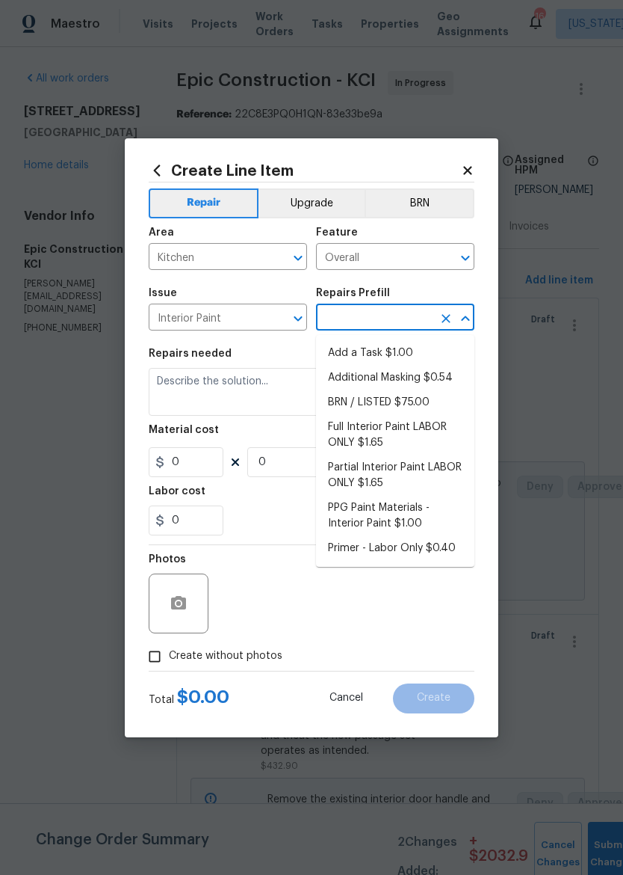
click at [424, 357] on li "Add a Task $1.00" at bounding box center [395, 353] width 158 height 25
type input "Add a Task $1.00"
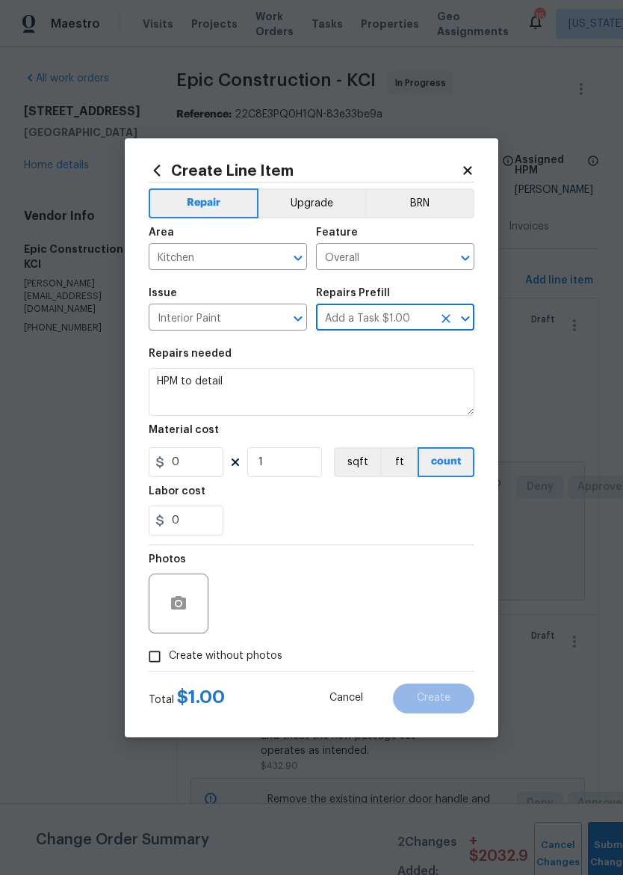
type input "Overall Paint"
type textarea "HPM to detail"
type input "1"
type input "Add a Task $1.00"
type input "1"
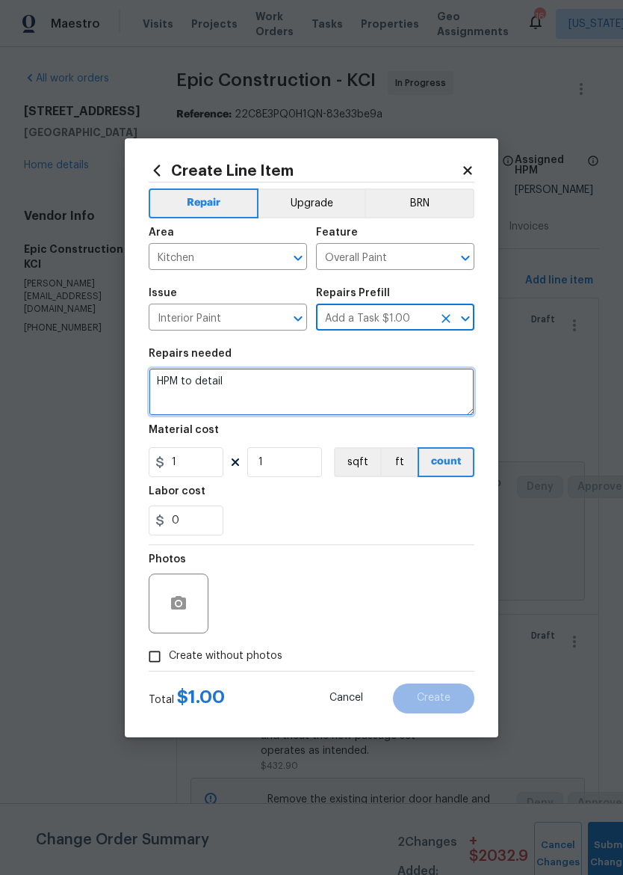
click at [271, 380] on textarea "HPM to detail" at bounding box center [312, 392] width 326 height 48
click at [271, 379] on textarea "HPM to detail" at bounding box center [312, 392] width 326 height 48
click at [285, 383] on textarea "HPM to detail" at bounding box center [312, 392] width 326 height 48
type textarea "H"
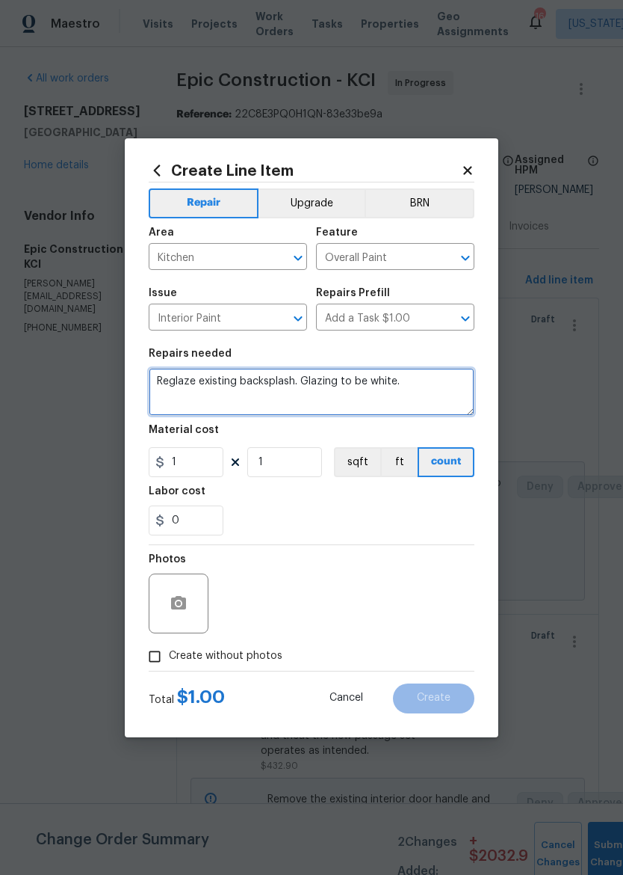
type textarea "Reglaze existing backsplash. Glazing to be white."
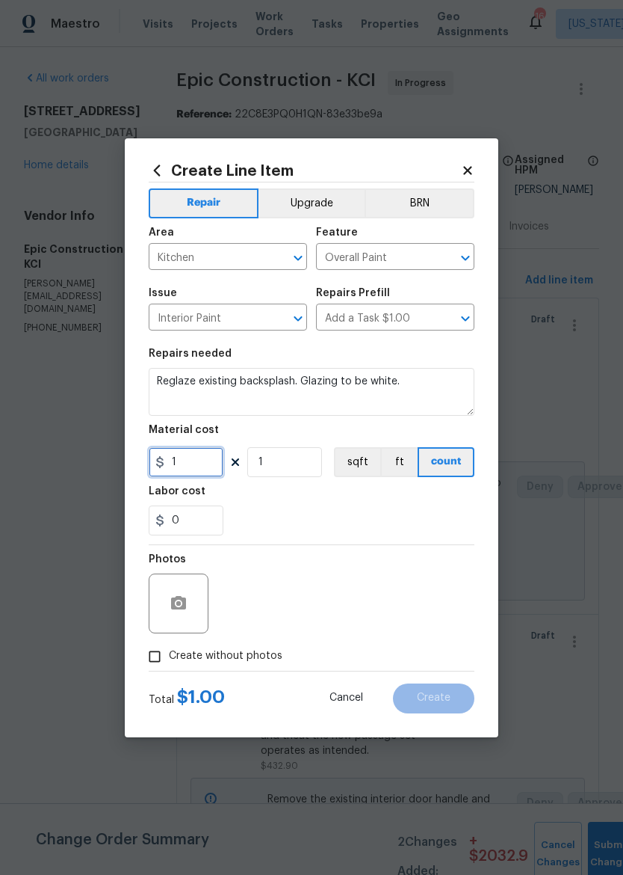
click at [185, 469] on input "1" at bounding box center [186, 462] width 75 height 30
type input "300"
click at [432, 521] on div "0" at bounding box center [312, 520] width 326 height 30
click at [153, 657] on input "Create without photos" at bounding box center [155, 656] width 28 height 28
checkbox input "true"
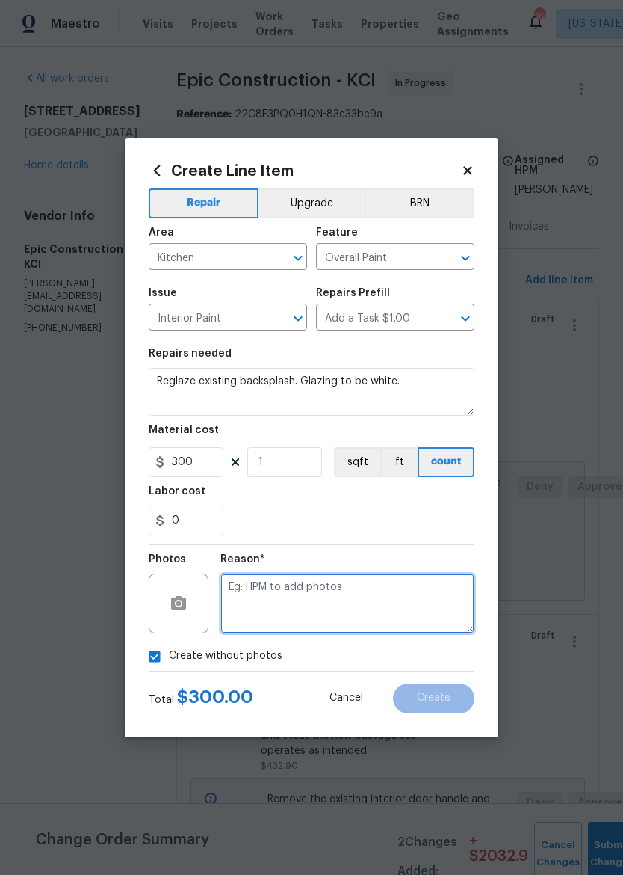
click at [419, 612] on textarea at bounding box center [348, 603] width 254 height 60
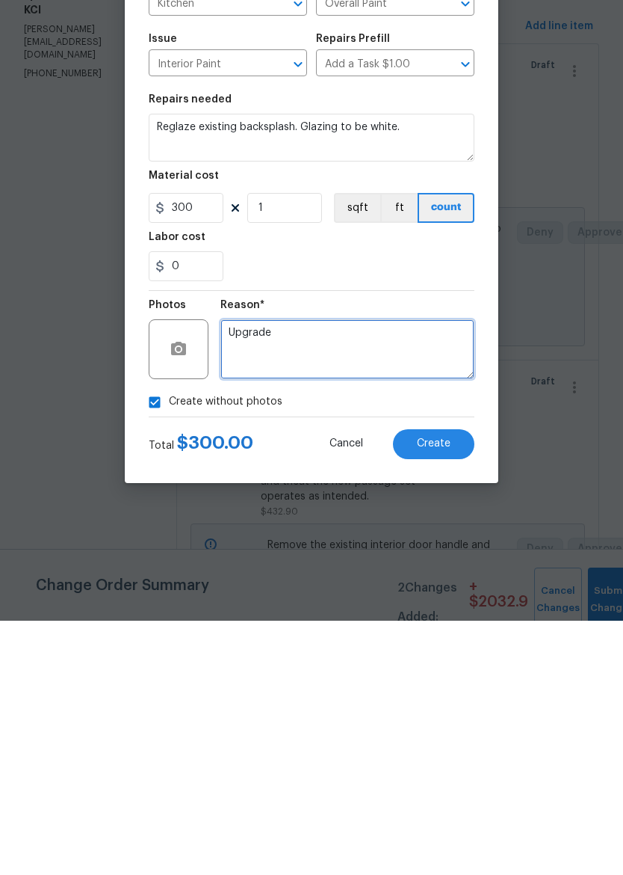
type textarea "Upgrade"
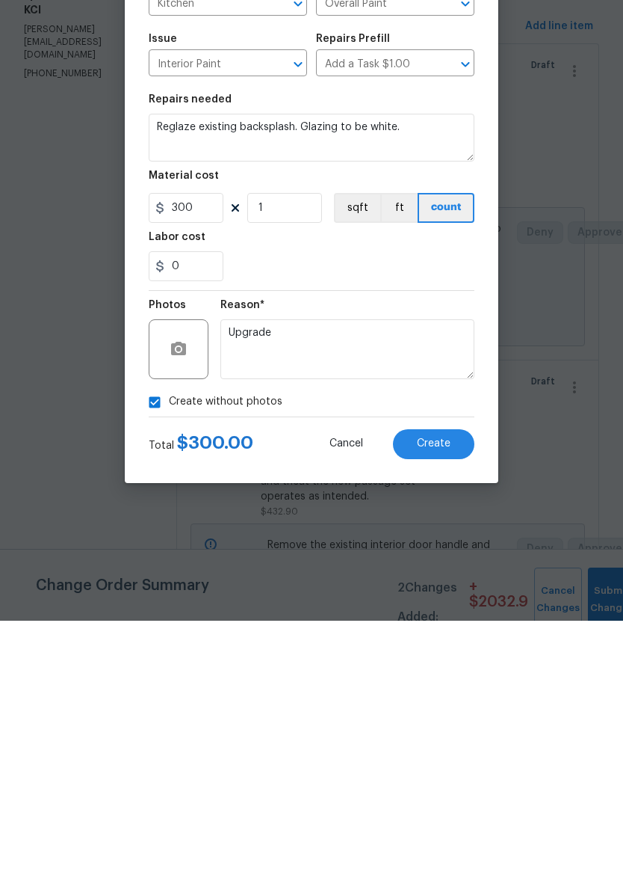
click at [451, 339] on section "Repairs needed Reglaze existing backsplash. Glazing to be white. Material cost …" at bounding box center [312, 441] width 326 height 205
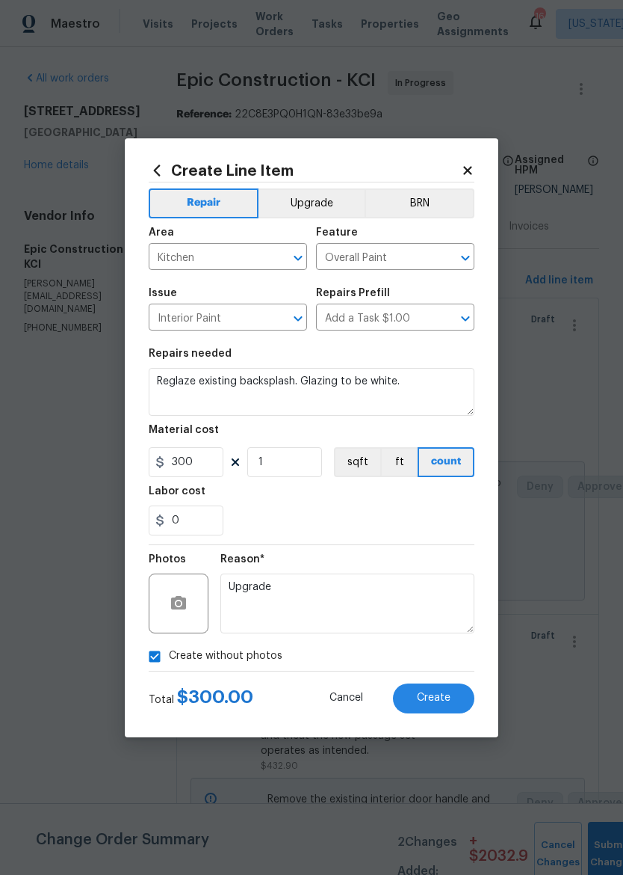
click at [325, 194] on button "Upgrade" at bounding box center [312, 203] width 107 height 30
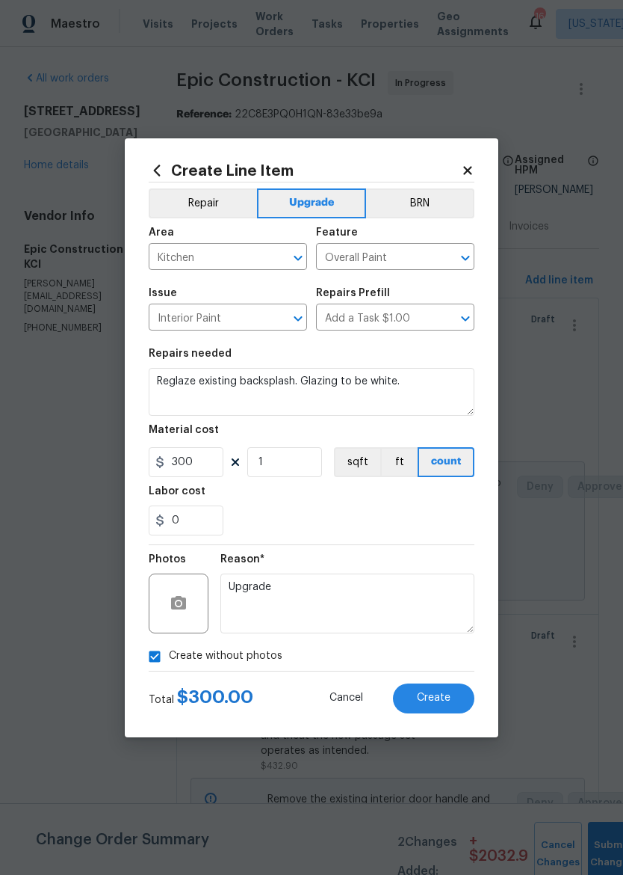
click at [445, 697] on span "Create" at bounding box center [434, 697] width 34 height 11
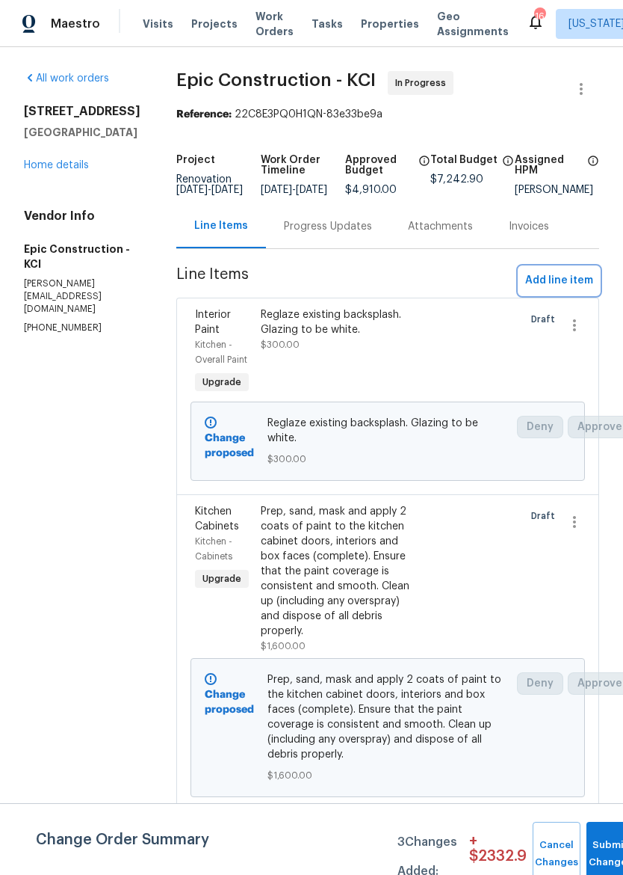
click at [581, 290] on span "Add line item" at bounding box center [560, 280] width 68 height 19
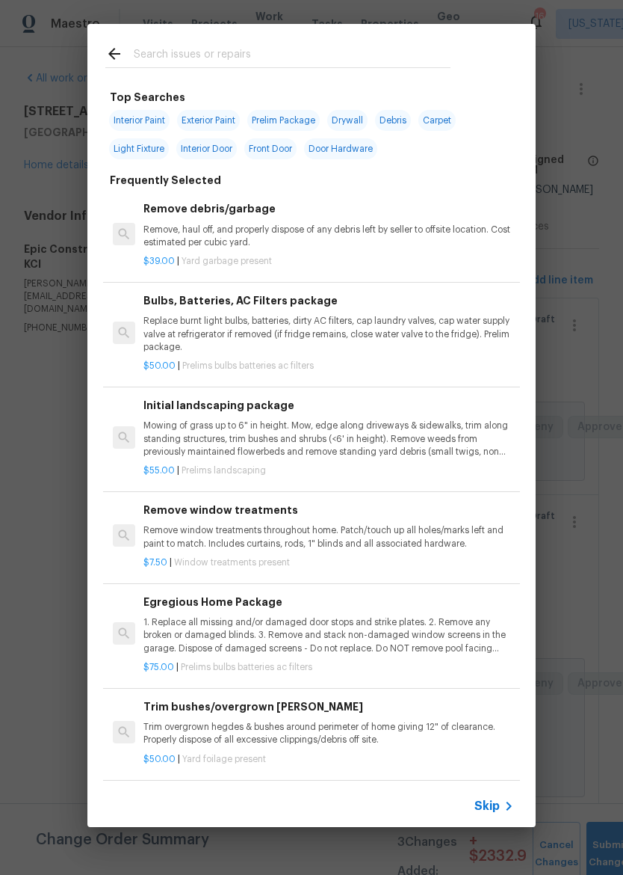
click at [345, 52] on input "text" at bounding box center [292, 56] width 317 height 22
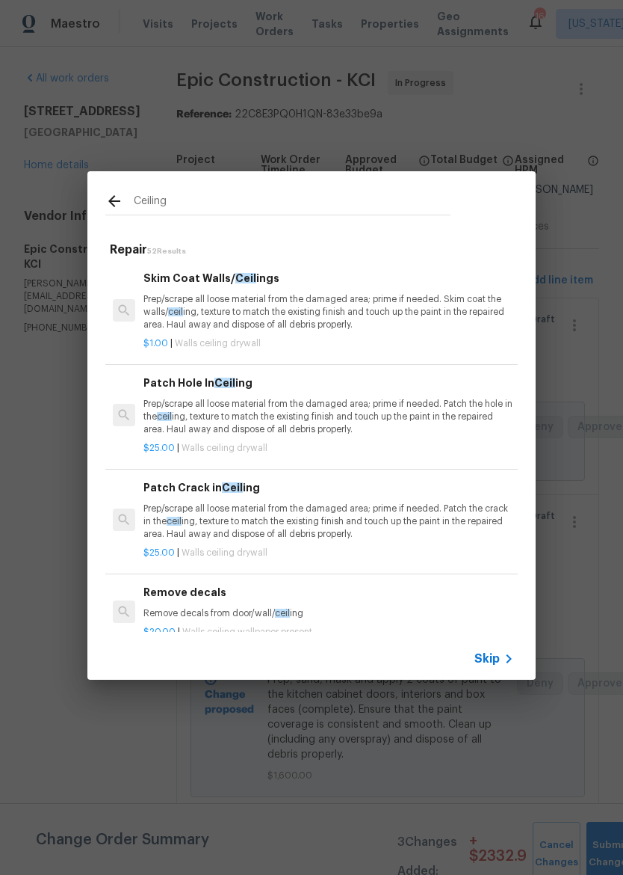
type input "Ceiling f"
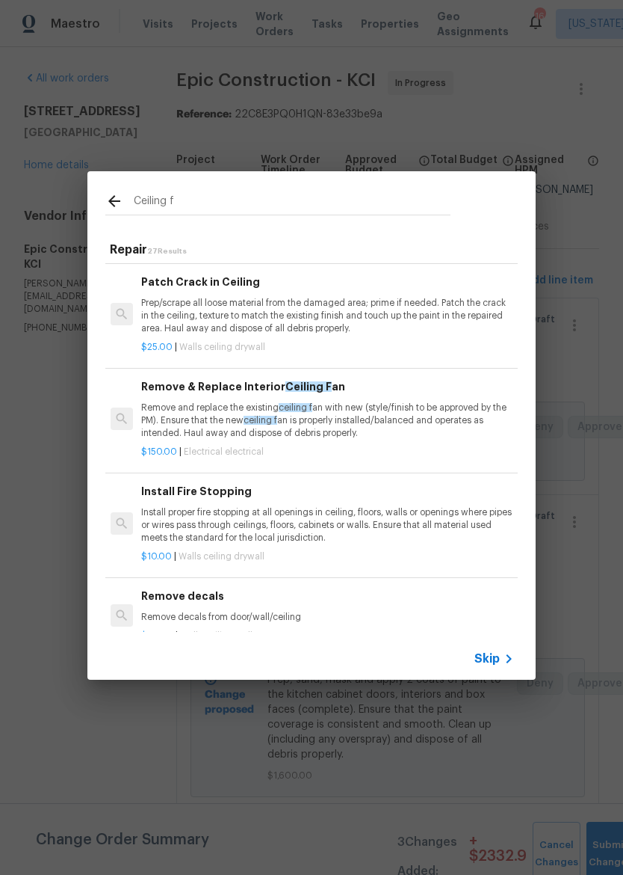
scroll to position [301, 1]
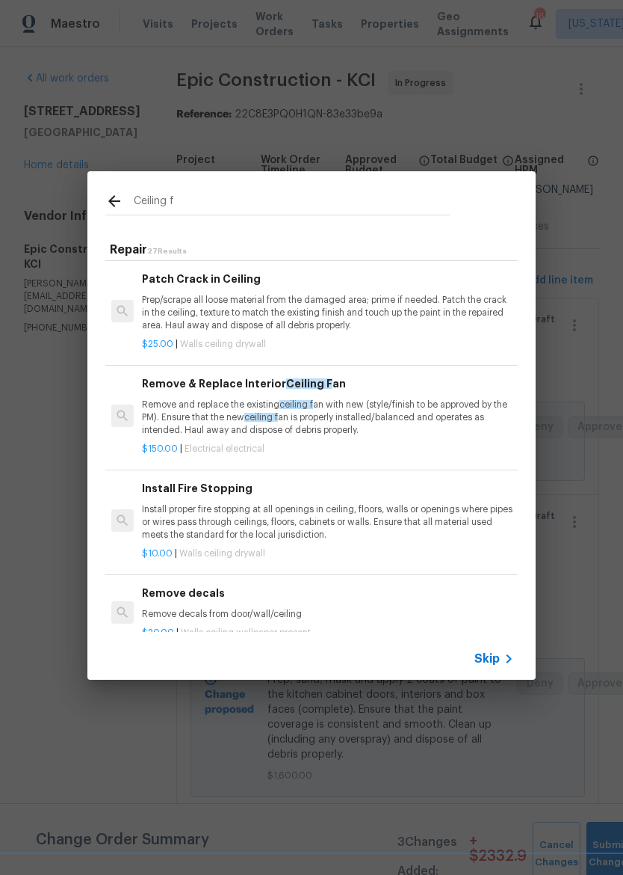
click at [188, 415] on p "Remove and replace the existing ceiling f an with new (style/finish to be appro…" at bounding box center [327, 417] width 371 height 38
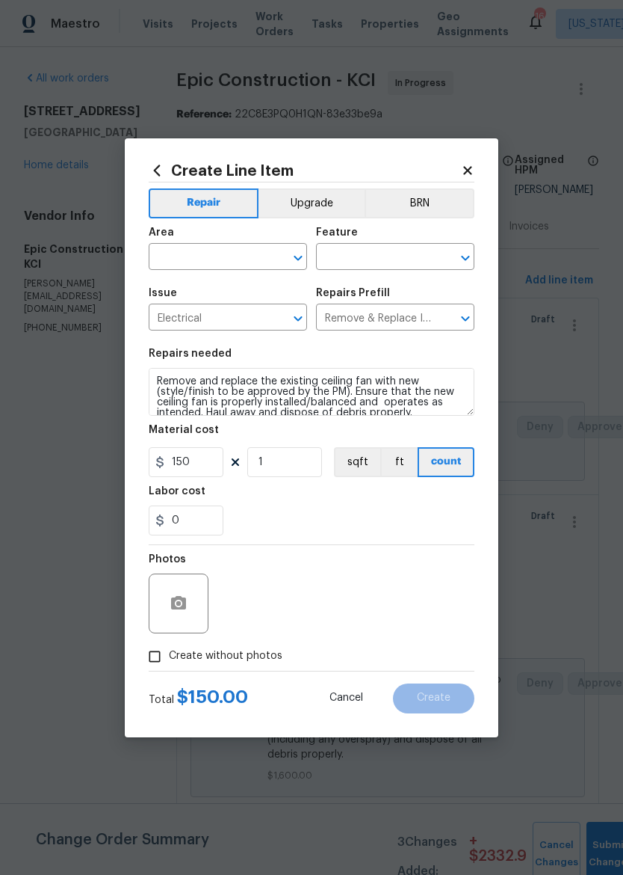
click at [151, 658] on input "Create without photos" at bounding box center [155, 656] width 28 height 28
checkbox input "true"
click at [313, 206] on button "Upgrade" at bounding box center [312, 203] width 107 height 30
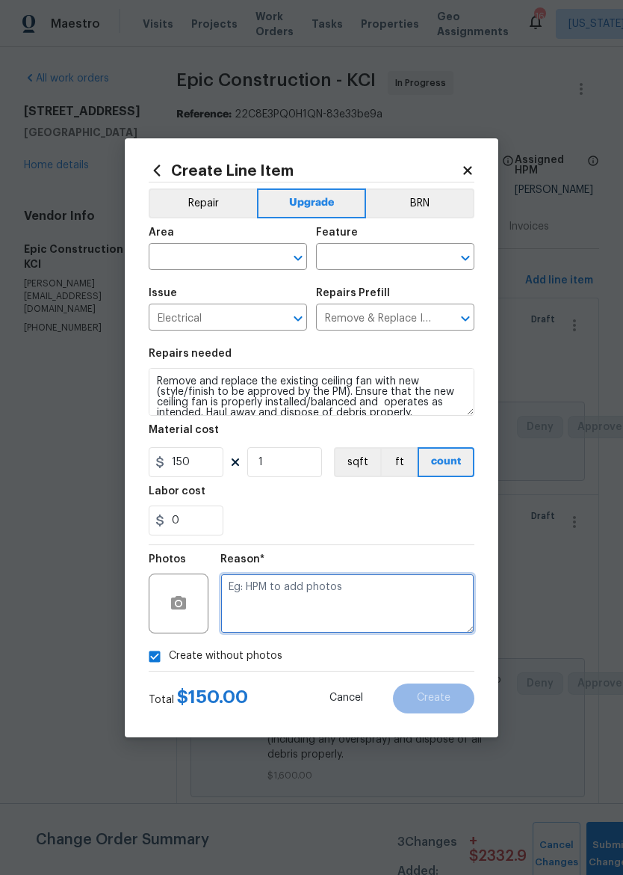
click at [261, 590] on textarea at bounding box center [348, 603] width 254 height 60
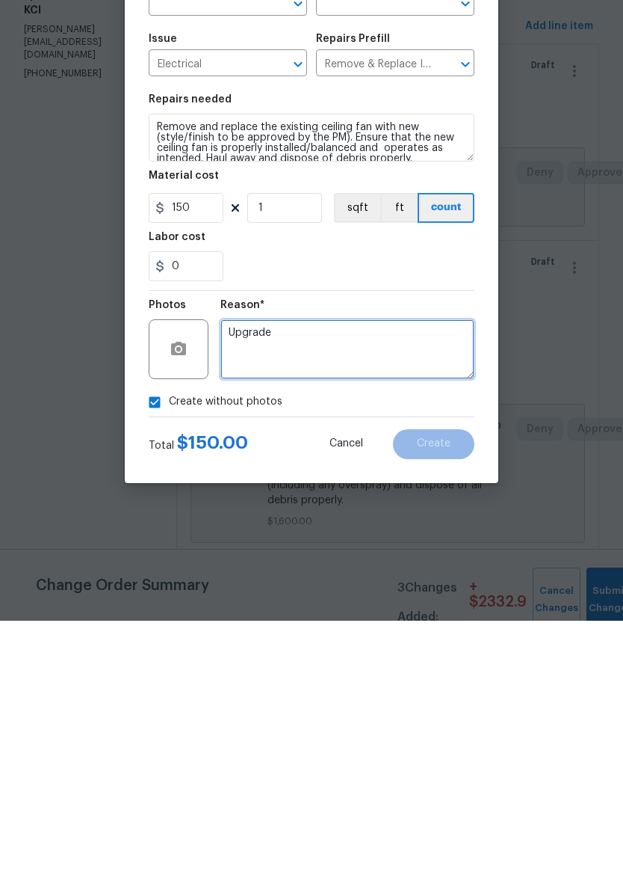
type textarea "Upgrade"
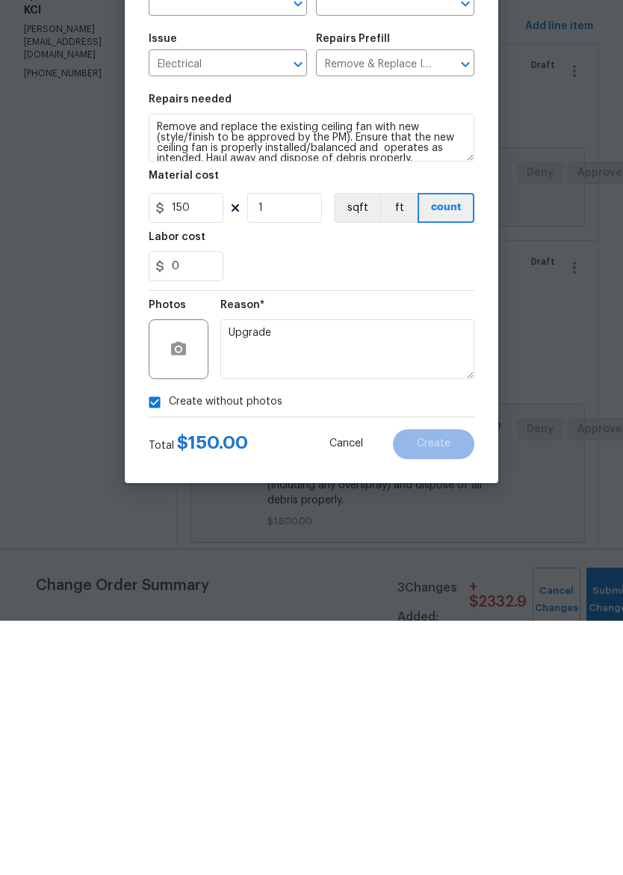
click at [419, 642] on div "Create without photos" at bounding box center [312, 656] width 326 height 28
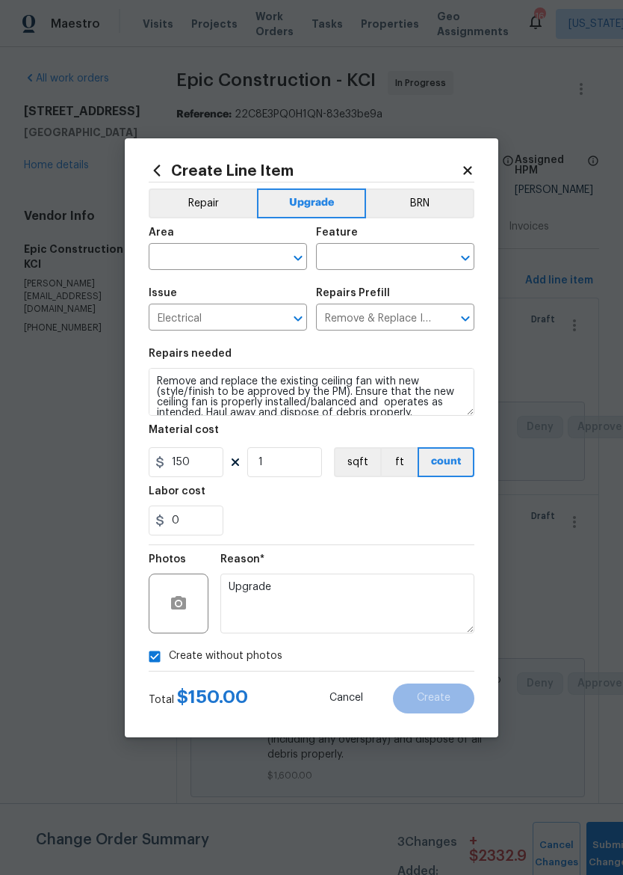
click at [428, 523] on div "0" at bounding box center [312, 520] width 326 height 30
click at [169, 248] on input "text" at bounding box center [207, 258] width 117 height 23
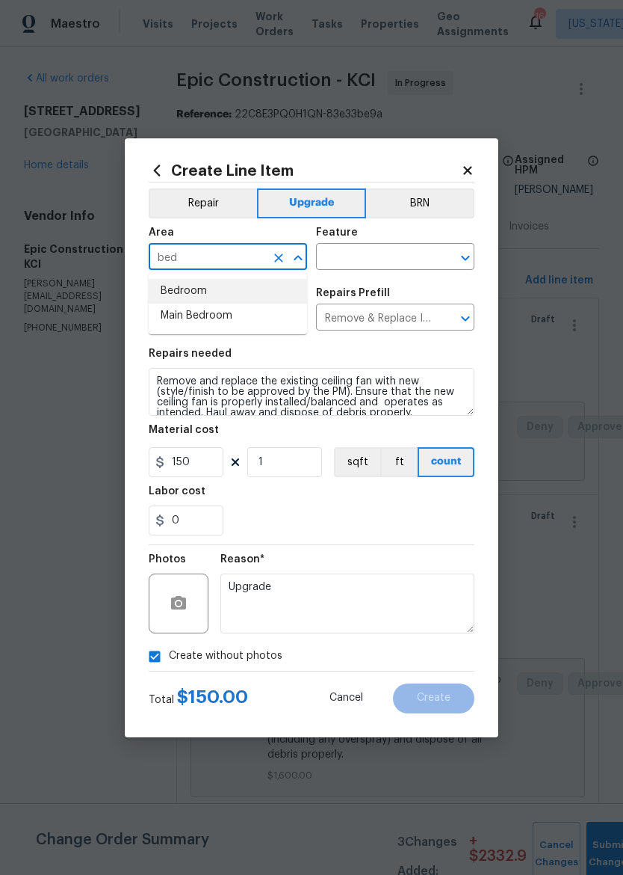
click at [165, 281] on li "Bedroom" at bounding box center [228, 291] width 158 height 25
type input "Bedroom"
click at [388, 256] on input "text" at bounding box center [374, 258] width 117 height 23
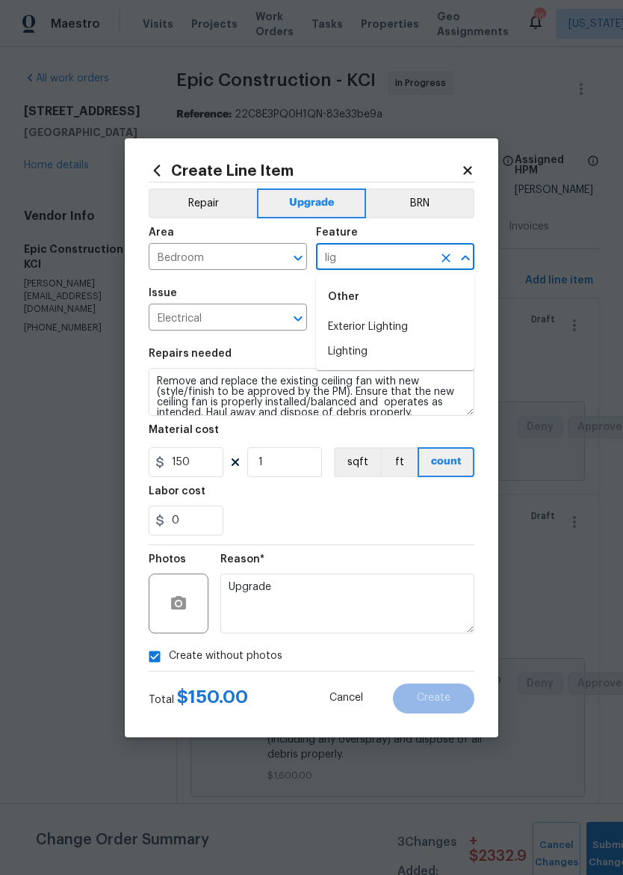
click at [409, 360] on li "Lighting" at bounding box center [395, 351] width 158 height 25
type input "Lighting"
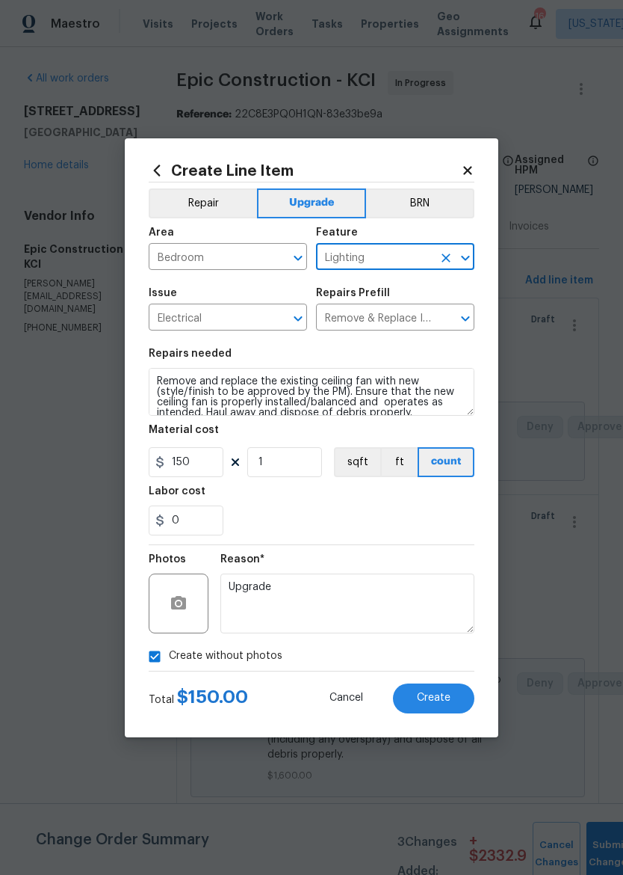
click at [437, 518] on div "0" at bounding box center [312, 520] width 326 height 30
click at [452, 697] on button "Create" at bounding box center [433, 698] width 81 height 30
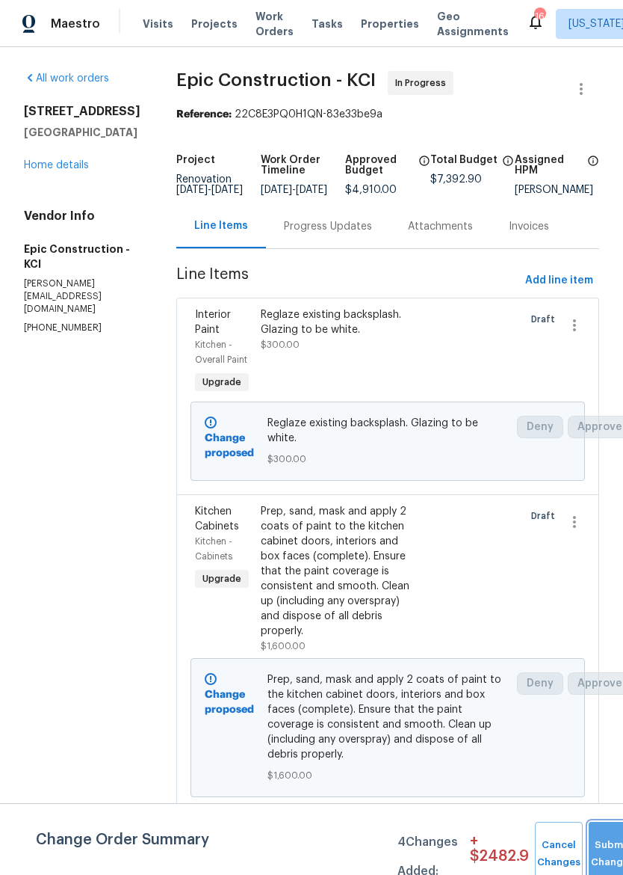
click at [614, 845] on button "Submit Changes" at bounding box center [613, 854] width 48 height 64
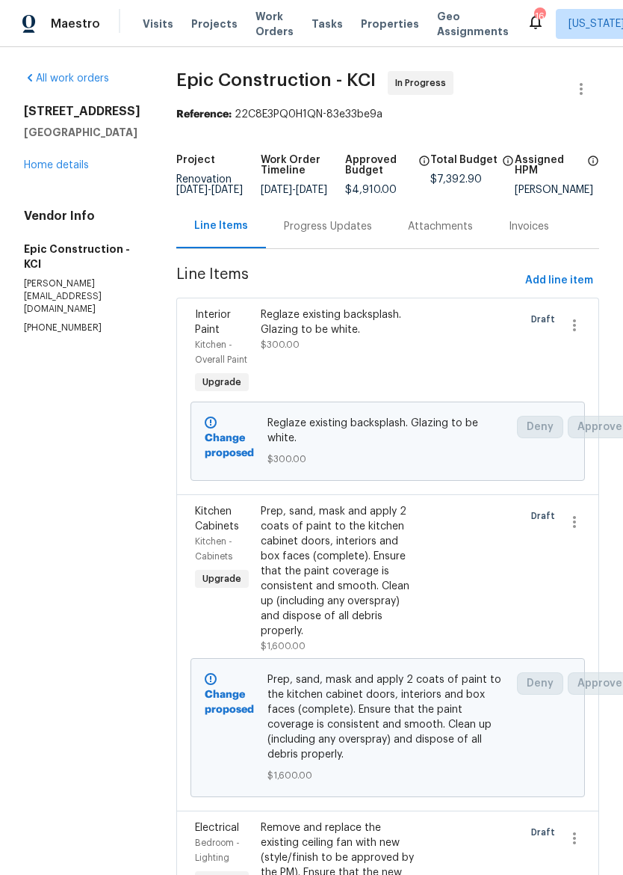
click at [194, 229] on div "Line Items" at bounding box center [221, 225] width 54 height 15
click at [583, 334] on button "button" at bounding box center [575, 325] width 36 height 36
click at [495, 386] on div at bounding box center [311, 437] width 623 height 875
click at [284, 232] on div "Progress Updates" at bounding box center [328, 226] width 88 height 15
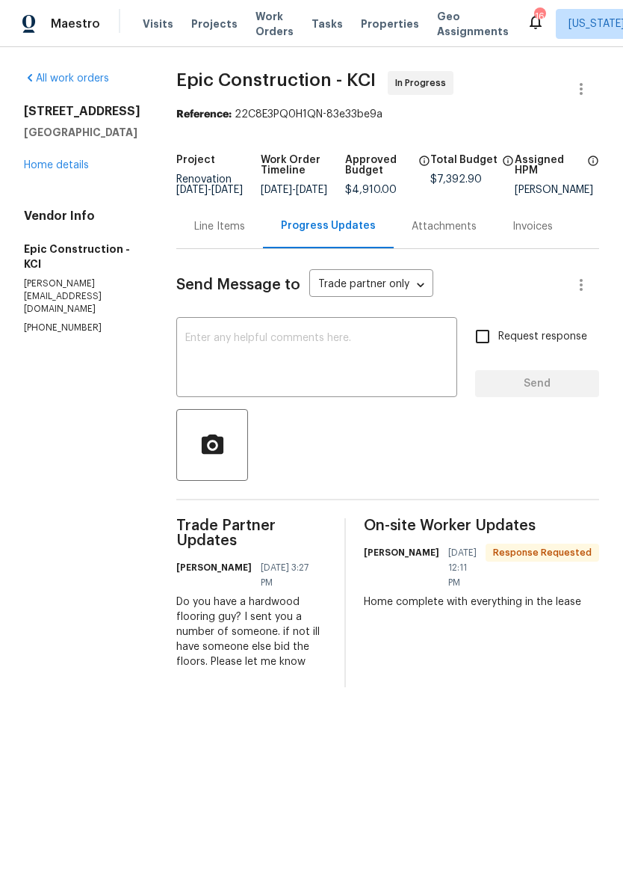
click at [221, 248] on div "Line Items" at bounding box center [219, 226] width 87 height 44
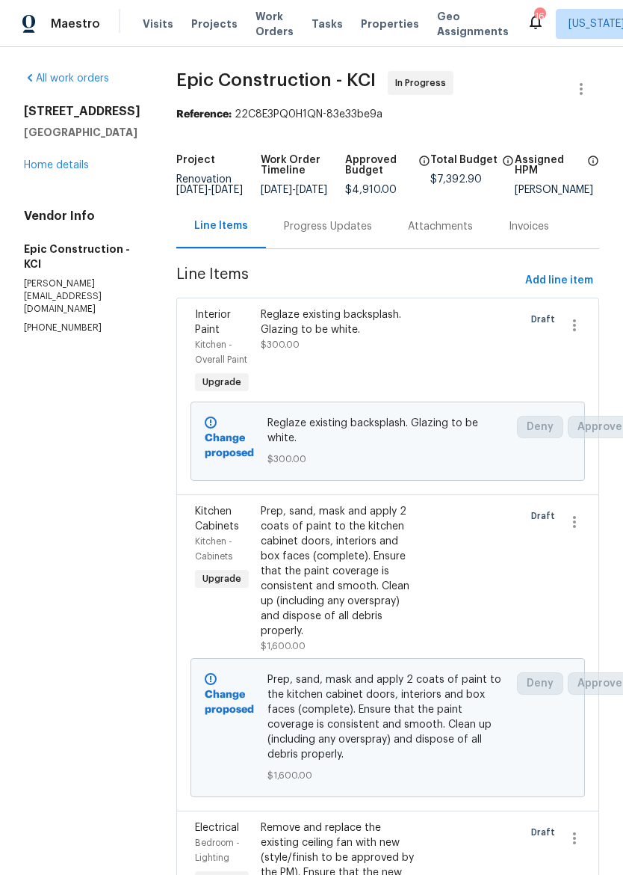
click at [372, 19] on span "Properties" at bounding box center [390, 23] width 58 height 15
